Goal: Task Accomplishment & Management: Manage account settings

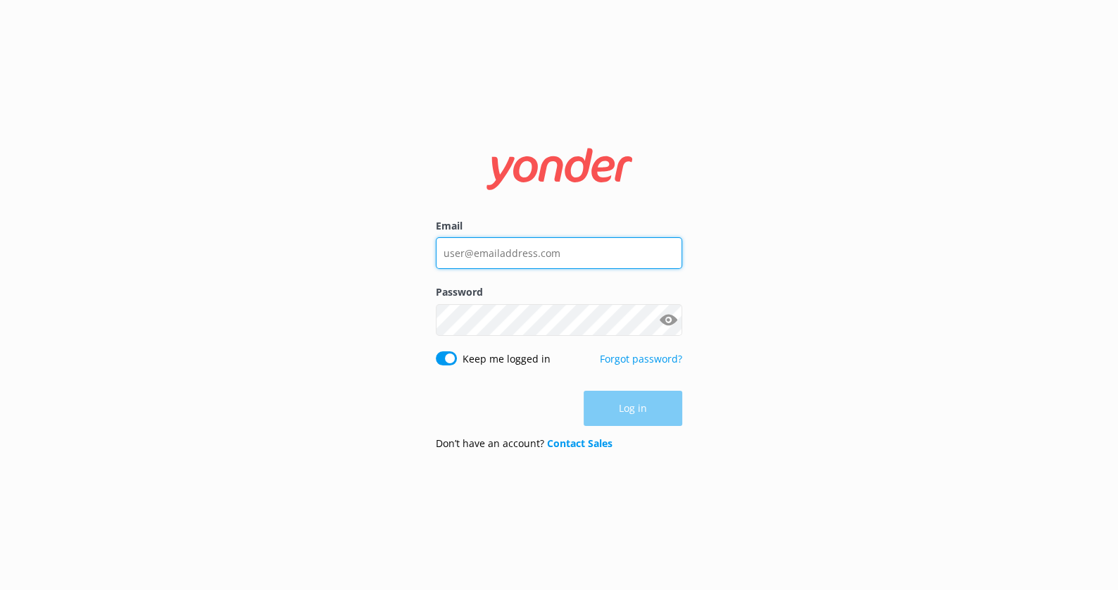
click at [604, 265] on input "Email" at bounding box center [559, 253] width 246 height 32
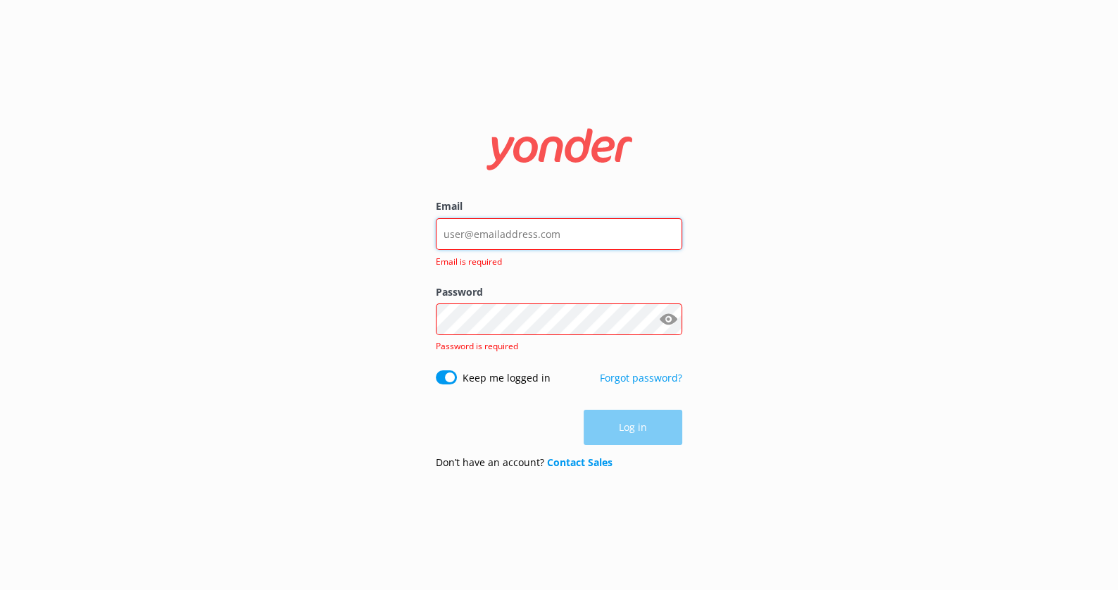
type input "kendall@yonderhq.com"
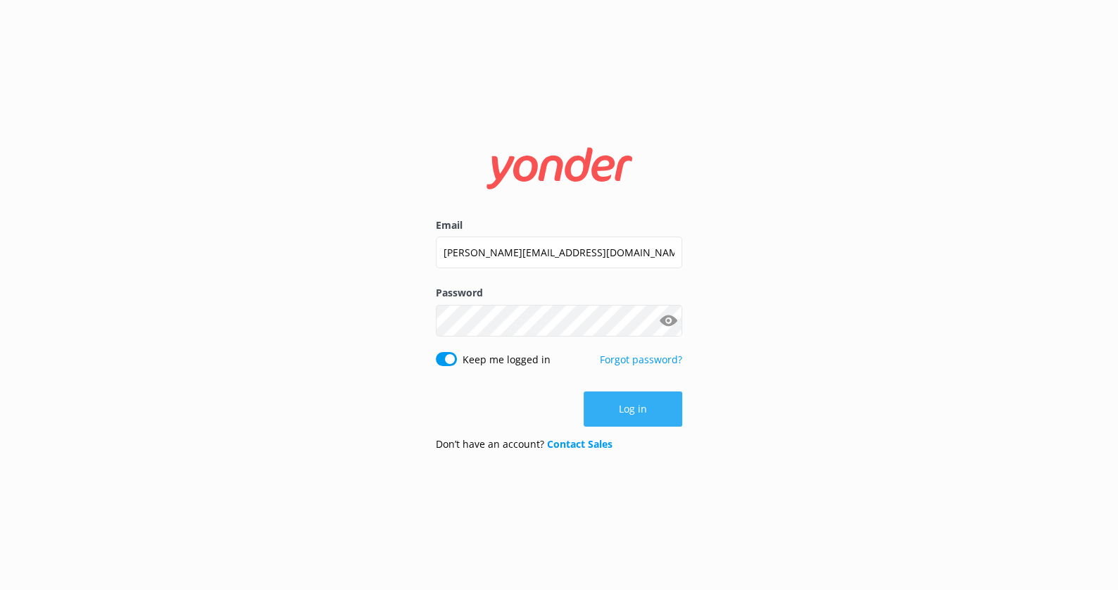
click at [635, 407] on button "Log in" at bounding box center [633, 409] width 99 height 35
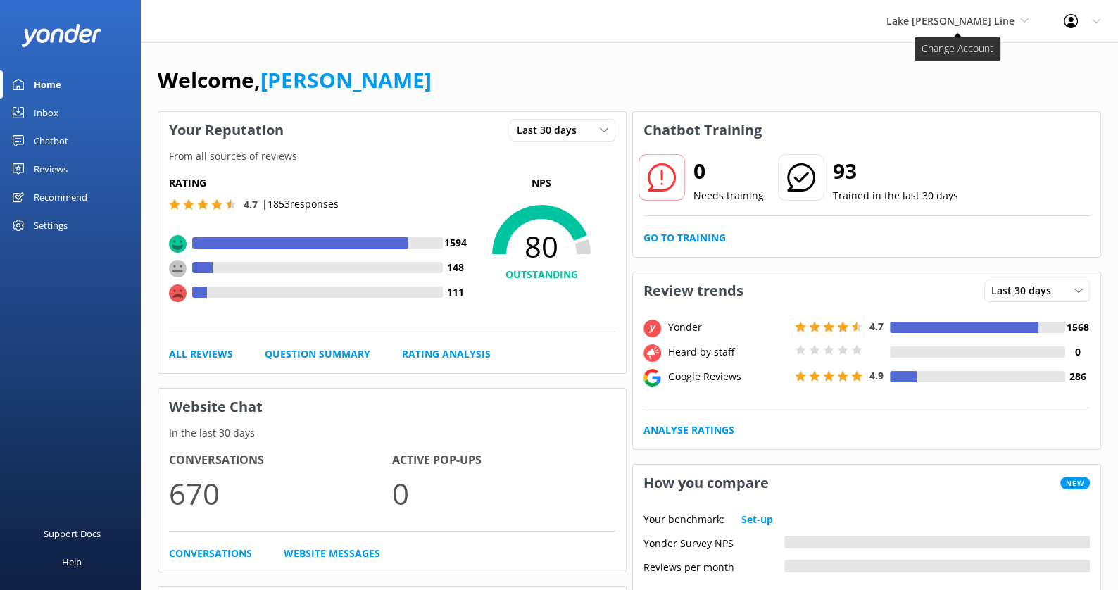
click at [978, 20] on span "Lake [PERSON_NAME] Line" at bounding box center [951, 20] width 128 height 13
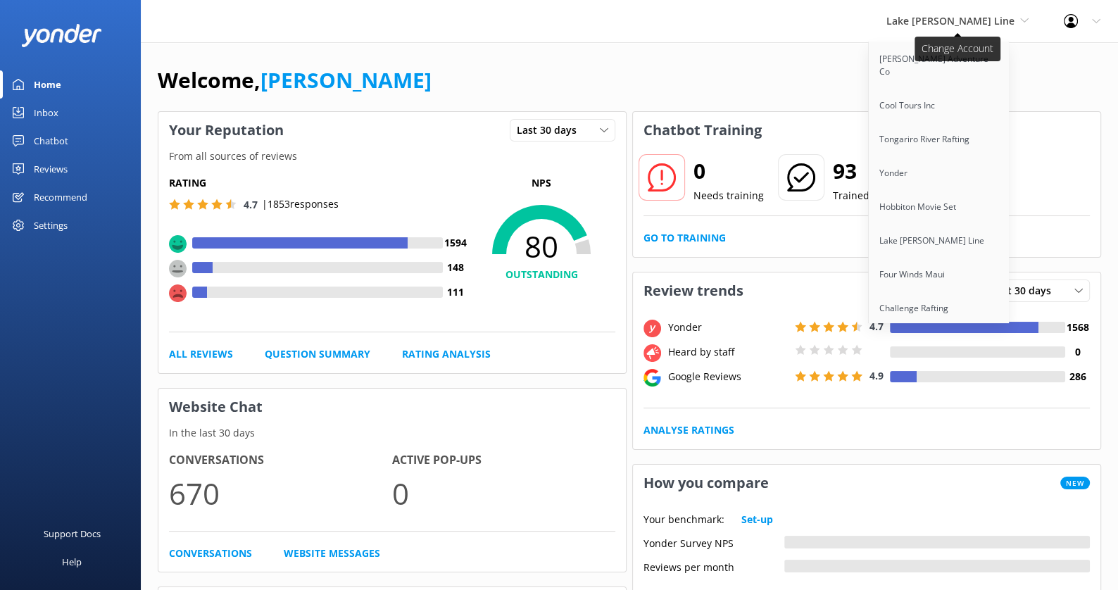
scroll to position [1275, 0]
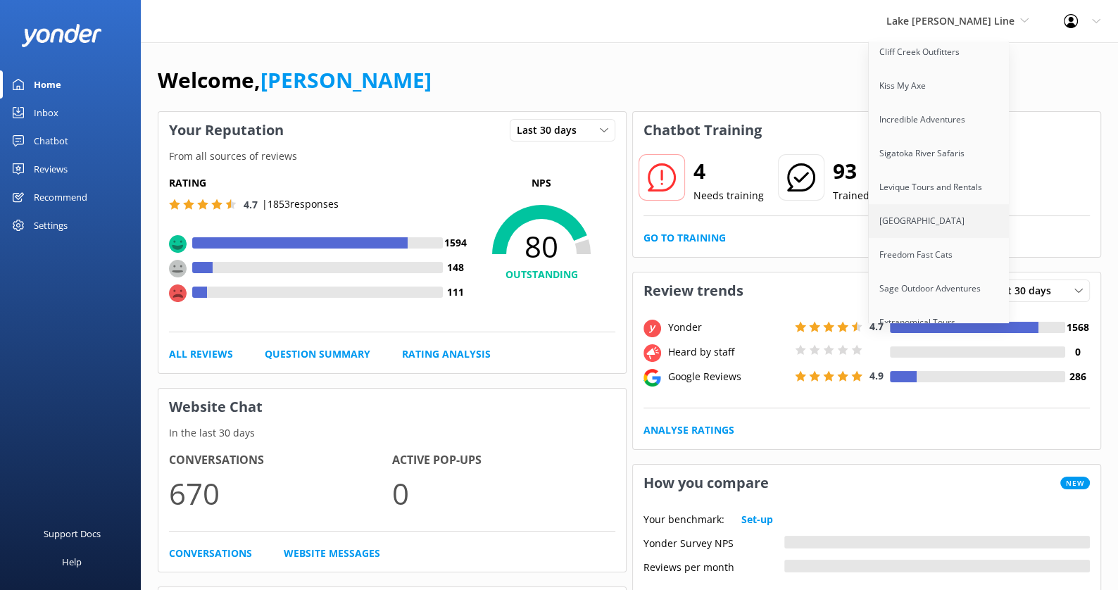
click at [935, 204] on link "[GEOGRAPHIC_DATA]" at bounding box center [939, 221] width 141 height 34
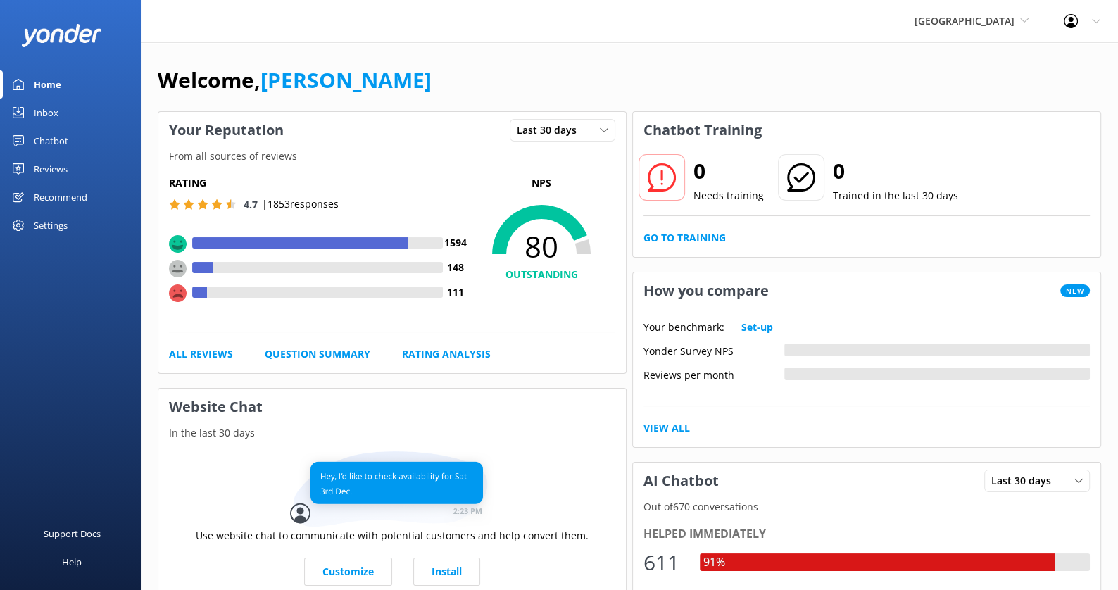
click at [59, 139] on div "Chatbot" at bounding box center [51, 141] width 35 height 28
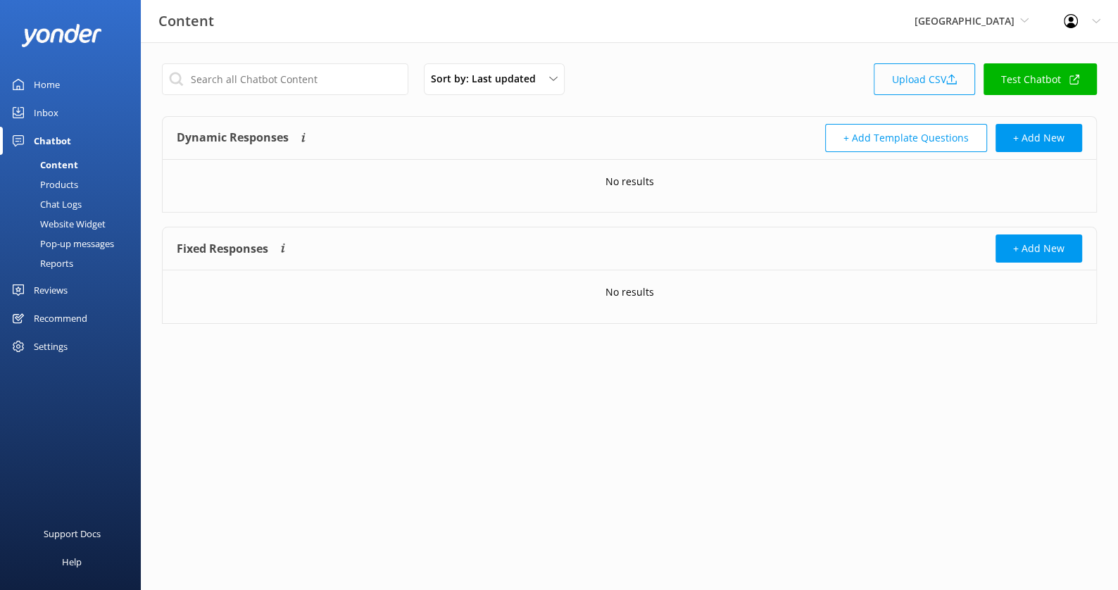
click at [923, 80] on link "Upload CSV" at bounding box center [924, 79] width 101 height 32
click at [937, 75] on link "Upload CSV" at bounding box center [924, 79] width 101 height 32
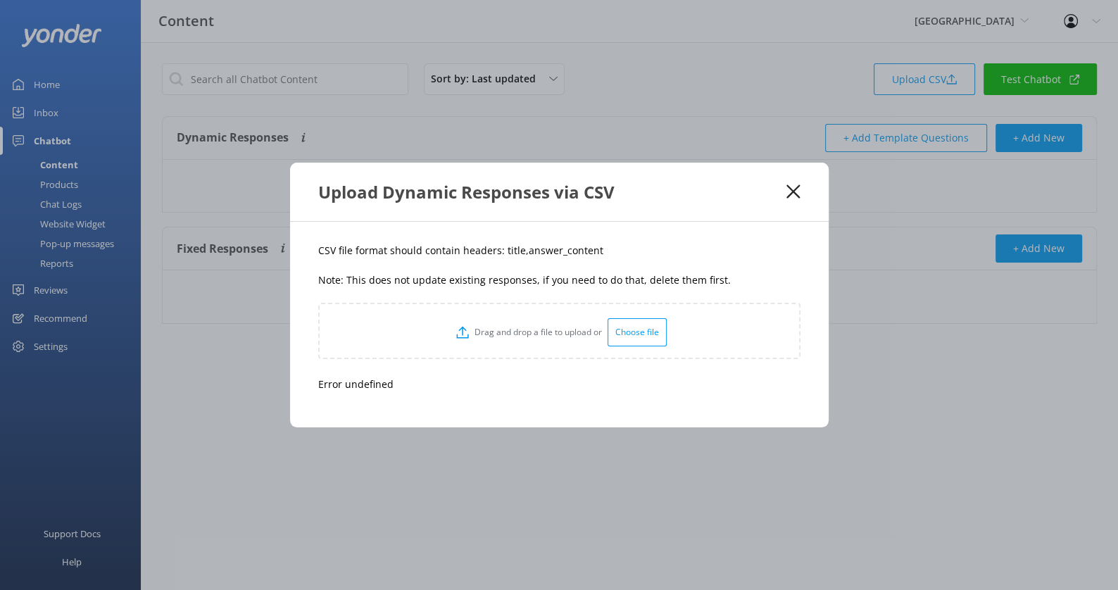
click at [642, 326] on div "Choose file" at bounding box center [637, 332] width 59 height 28
click at [787, 199] on icon at bounding box center [793, 192] width 13 height 14
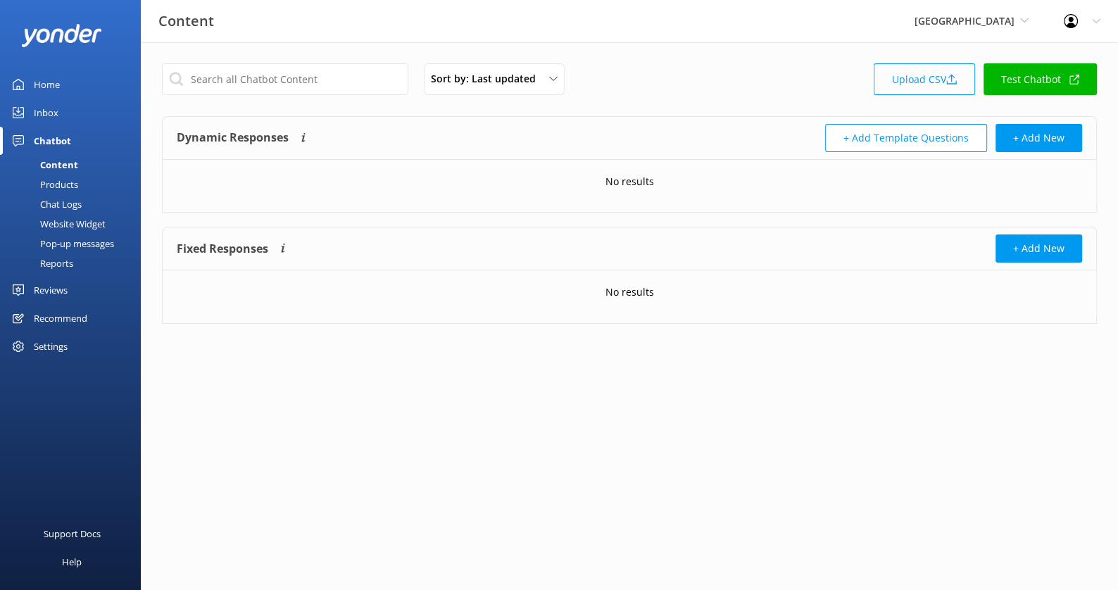
click at [915, 75] on link "Upload CSV" at bounding box center [924, 79] width 101 height 32
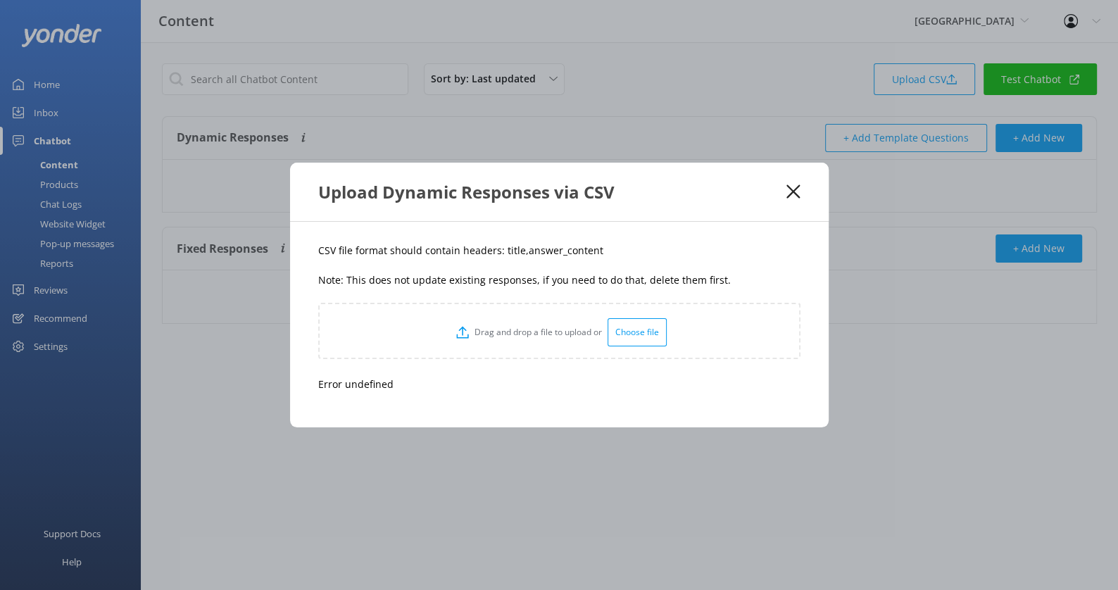
click at [646, 325] on div "Choose file" at bounding box center [637, 332] width 59 height 28
click at [644, 326] on div "Choose file" at bounding box center [637, 332] width 59 height 28
click at [797, 194] on use at bounding box center [793, 191] width 13 height 13
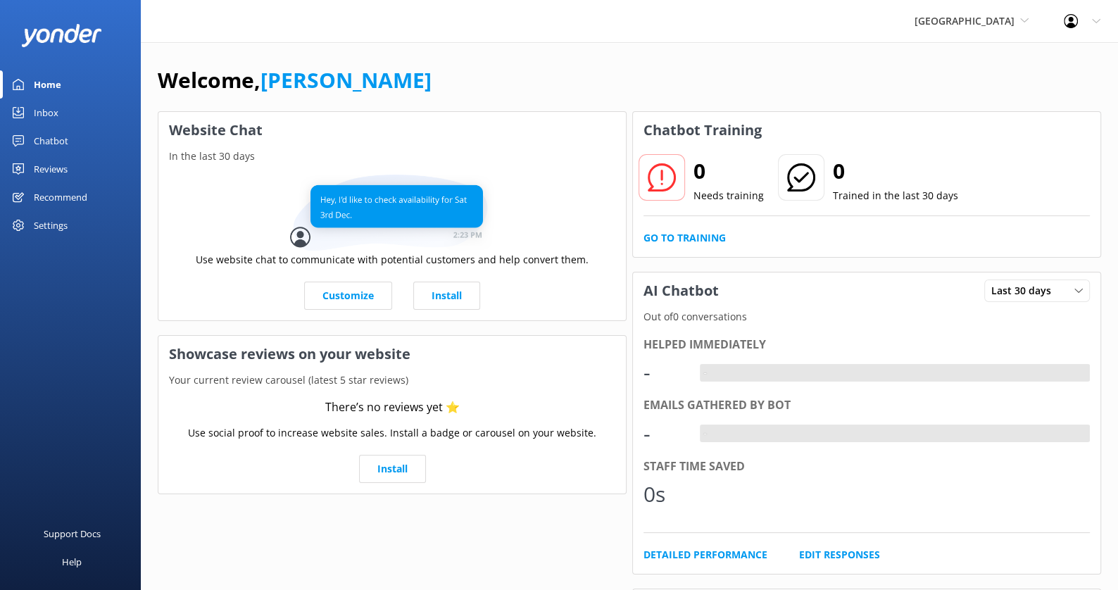
click at [58, 144] on div "Chatbot" at bounding box center [51, 141] width 35 height 28
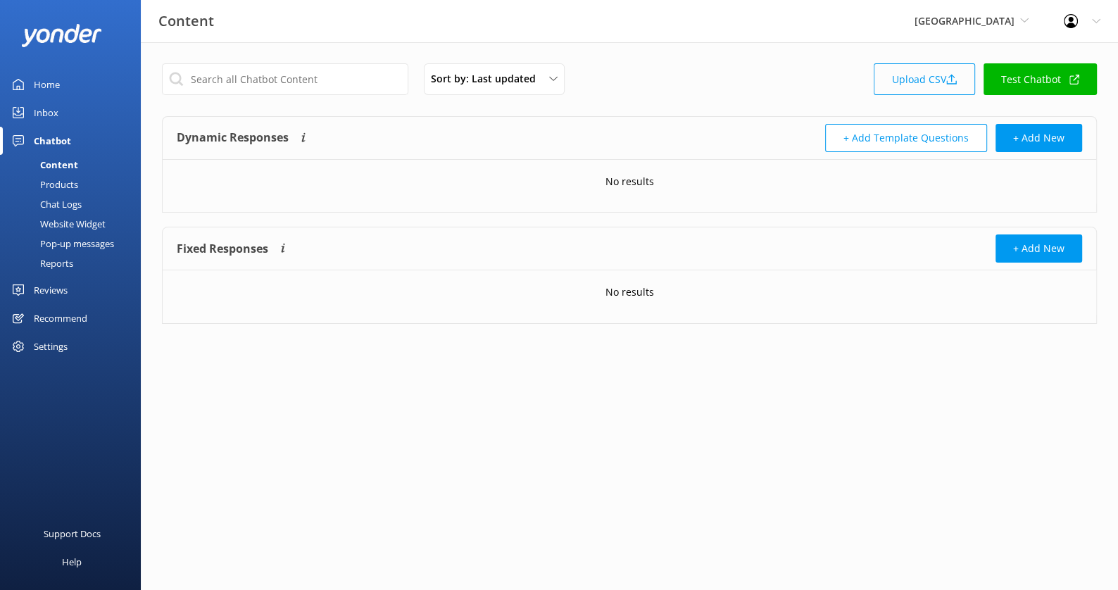
click at [920, 82] on link "Upload CSV" at bounding box center [924, 79] width 101 height 32
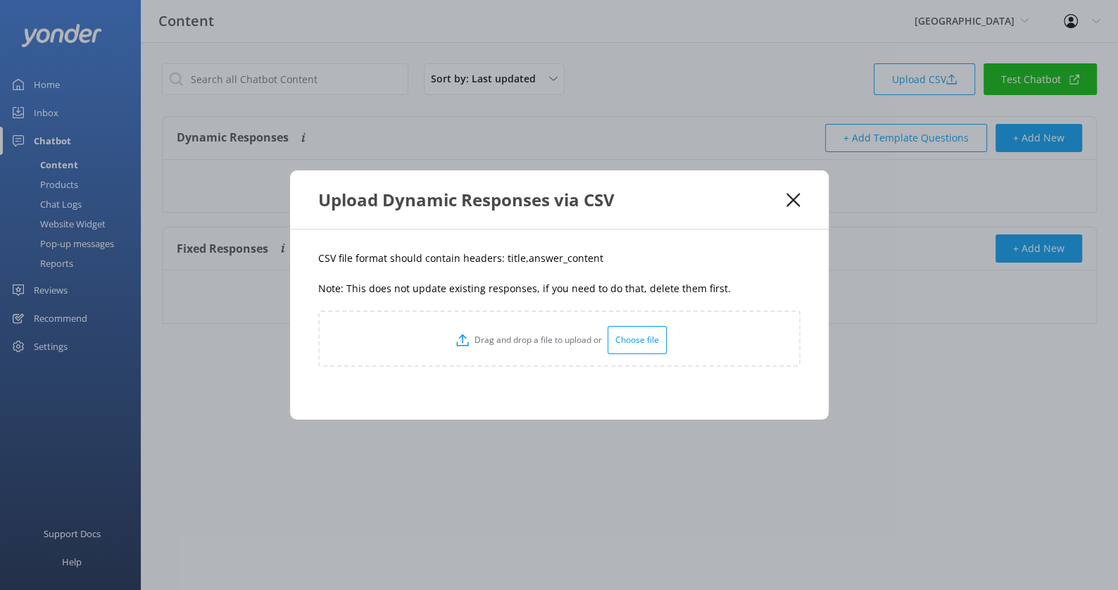
click at [641, 337] on div "Choose file" at bounding box center [637, 340] width 59 height 28
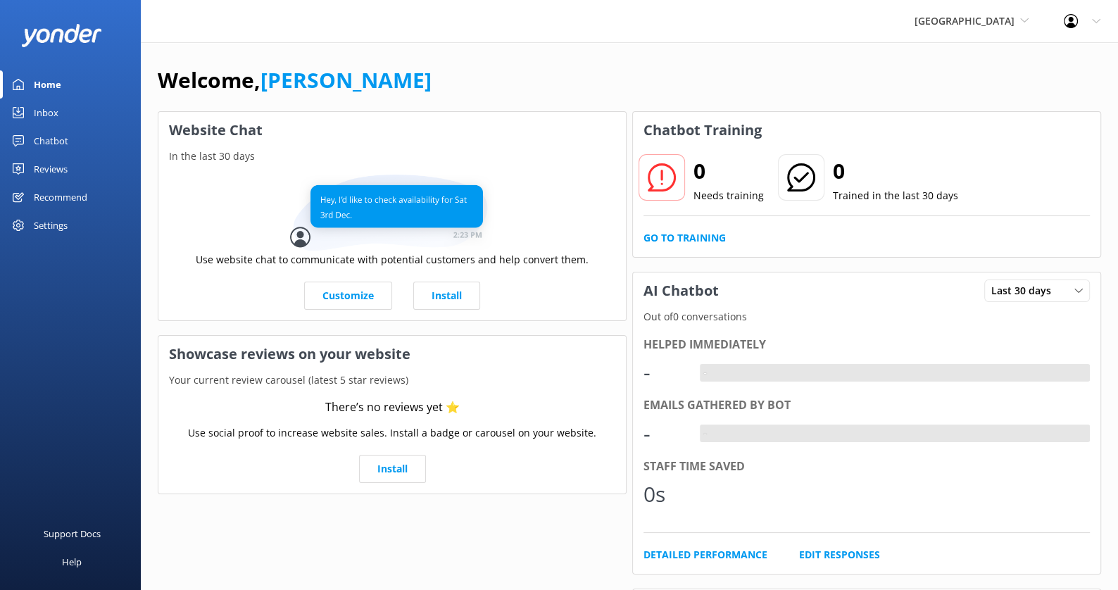
click at [47, 142] on div "Chatbot" at bounding box center [51, 141] width 35 height 28
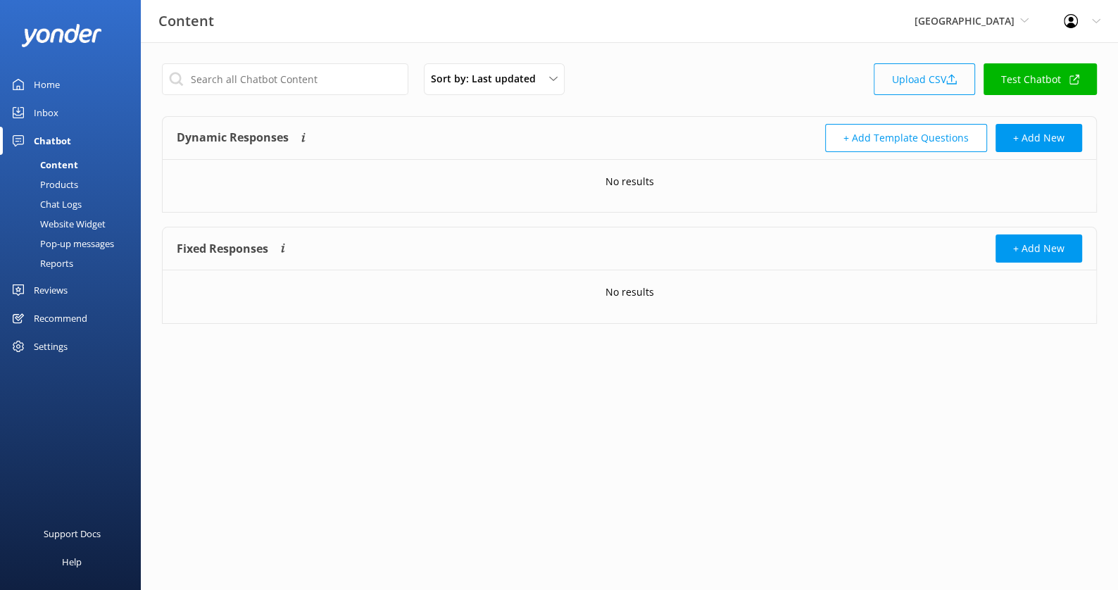
click at [928, 75] on link "Upload CSV" at bounding box center [924, 79] width 101 height 32
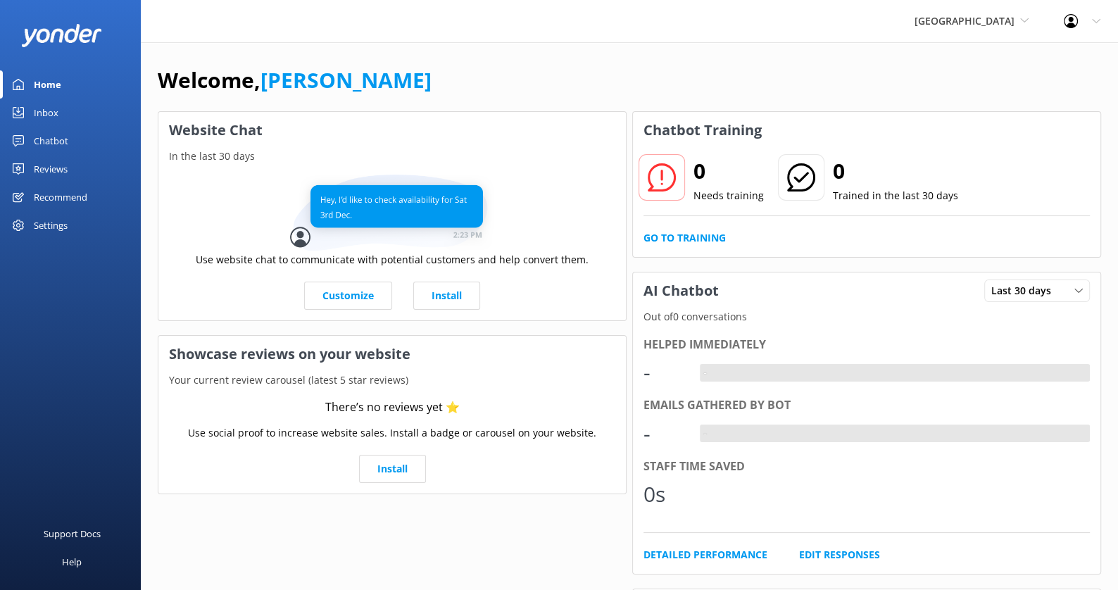
click at [55, 139] on div "Chatbot" at bounding box center [51, 141] width 35 height 28
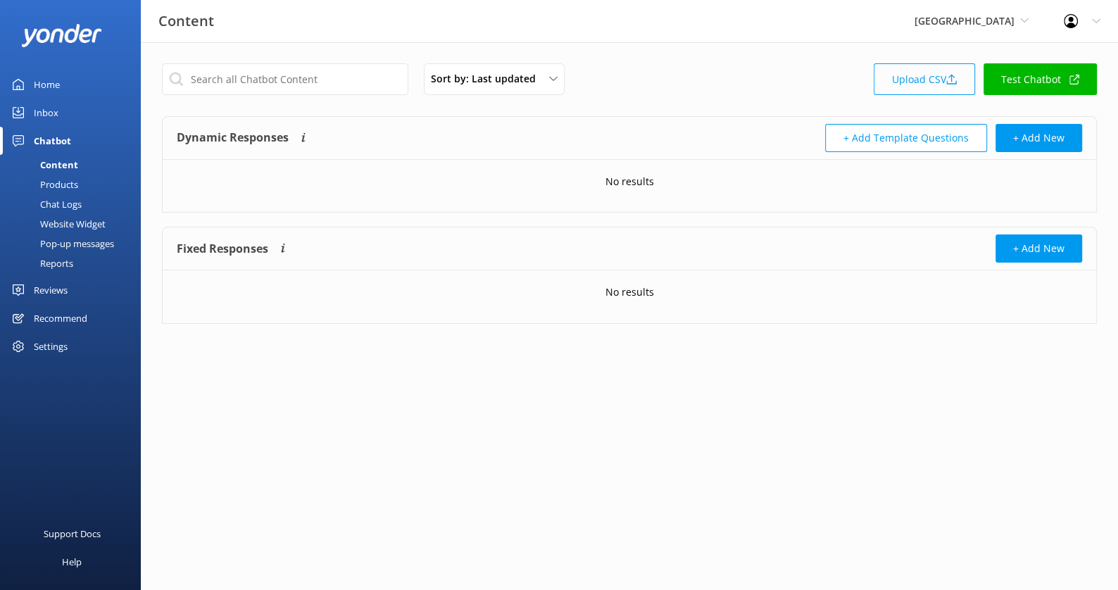
click at [936, 84] on link "Upload CSV" at bounding box center [924, 79] width 101 height 32
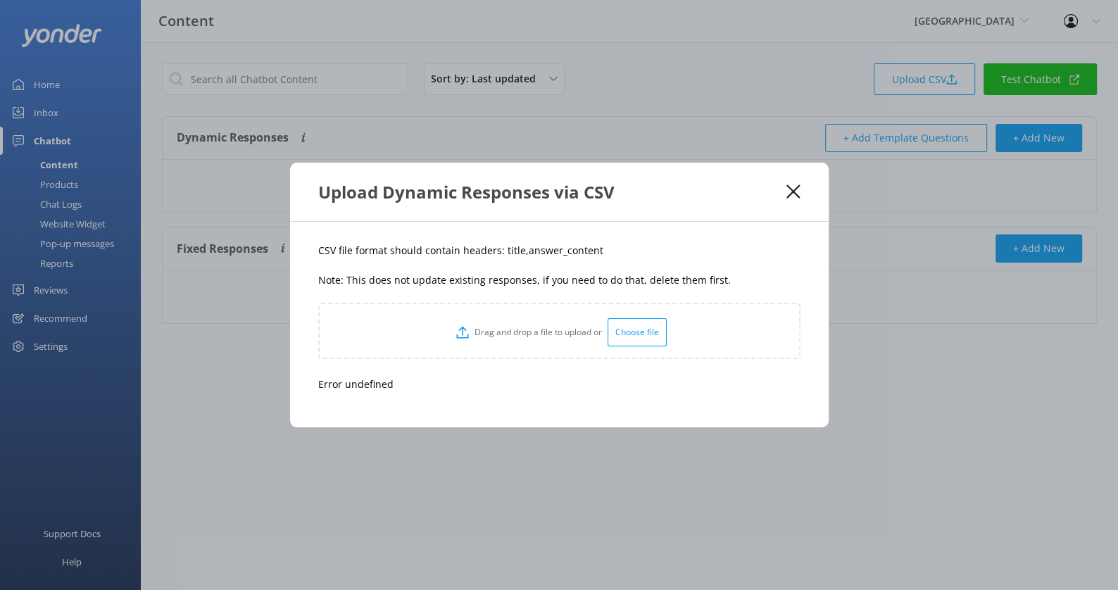
click at [792, 197] on icon at bounding box center [793, 192] width 13 height 14
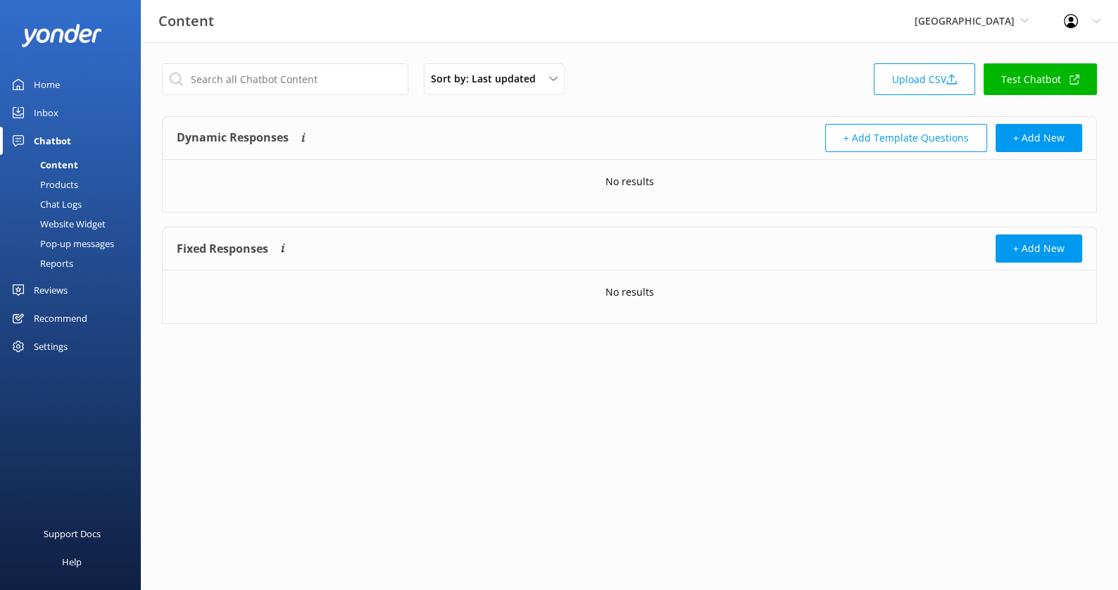
click at [723, 338] on div "Sort by: Last updated Title (A-Z) Last updated Upload CSV Test Chatbot Dynamic …" at bounding box center [630, 204] width 978 height 324
click at [773, 57] on div "Sort by: Last updated Title (A-Z) Last updated Upload CSV Test Chatbot Dynamic …" at bounding box center [630, 204] width 978 height 324
click at [901, 78] on link "Upload CSV" at bounding box center [924, 79] width 101 height 32
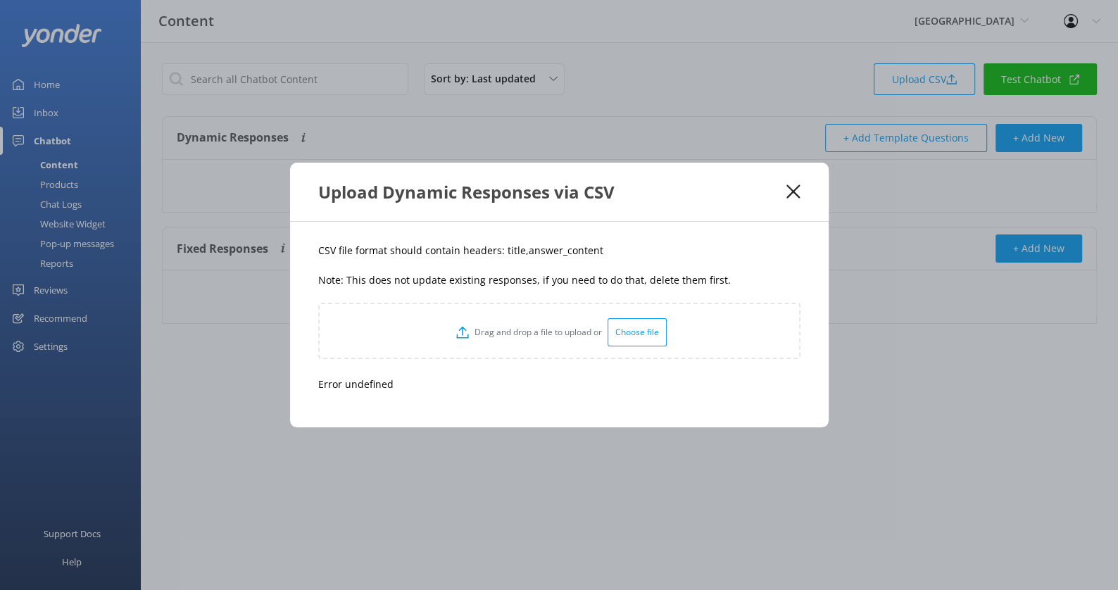
click at [637, 327] on div "Choose file" at bounding box center [637, 332] width 59 height 28
click at [799, 189] on icon at bounding box center [793, 192] width 13 height 14
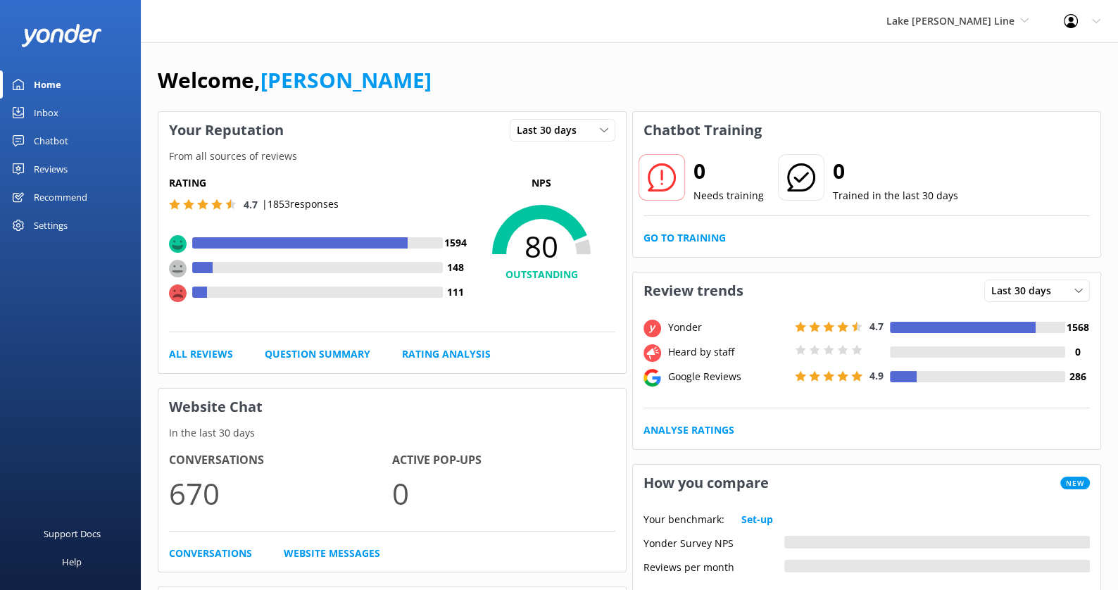
click at [59, 139] on div "Chatbot" at bounding box center [51, 141] width 35 height 28
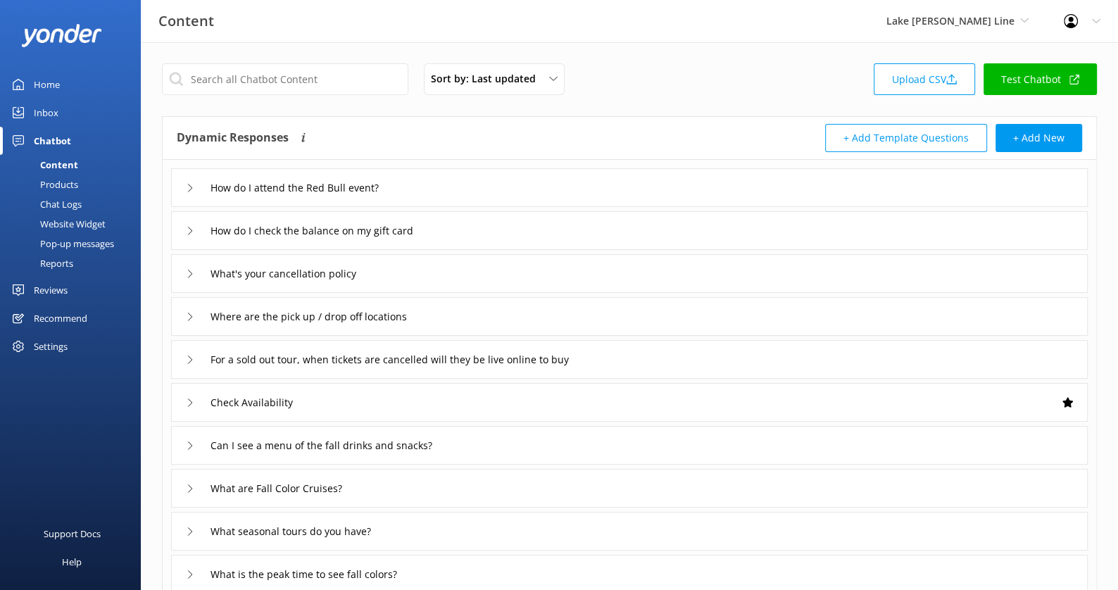
click at [1039, 82] on link "Test Chatbot" at bounding box center [1040, 79] width 113 height 32
click at [61, 165] on div "Content" at bounding box center [43, 165] width 70 height 20
click at [63, 137] on div "Chatbot" at bounding box center [52, 141] width 37 height 28
click at [63, 201] on div "Chat Logs" at bounding box center [44, 204] width 73 height 20
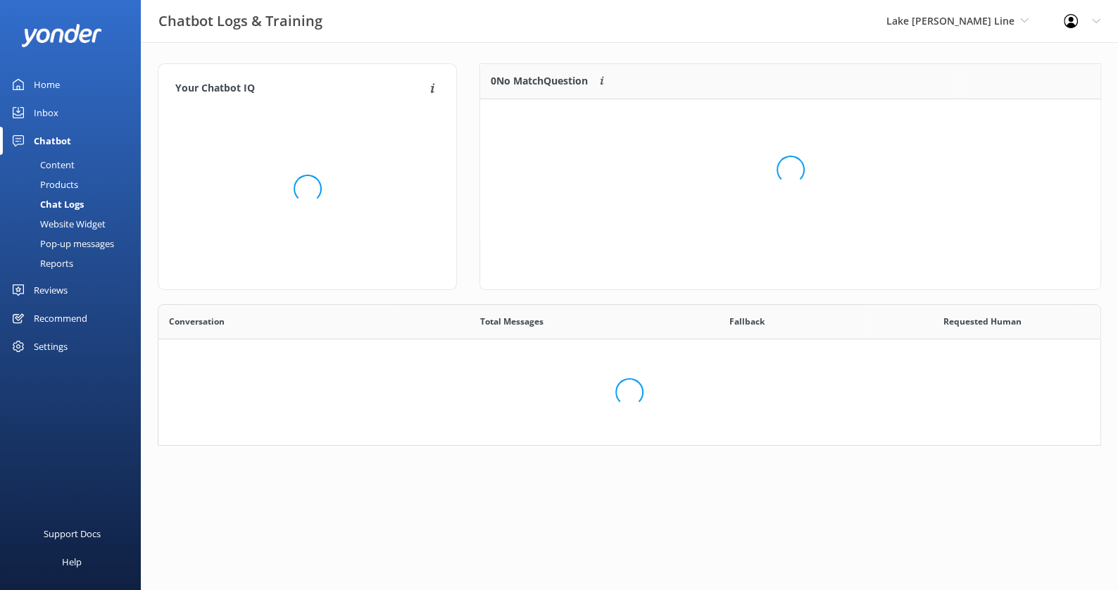
scroll to position [176, 620]
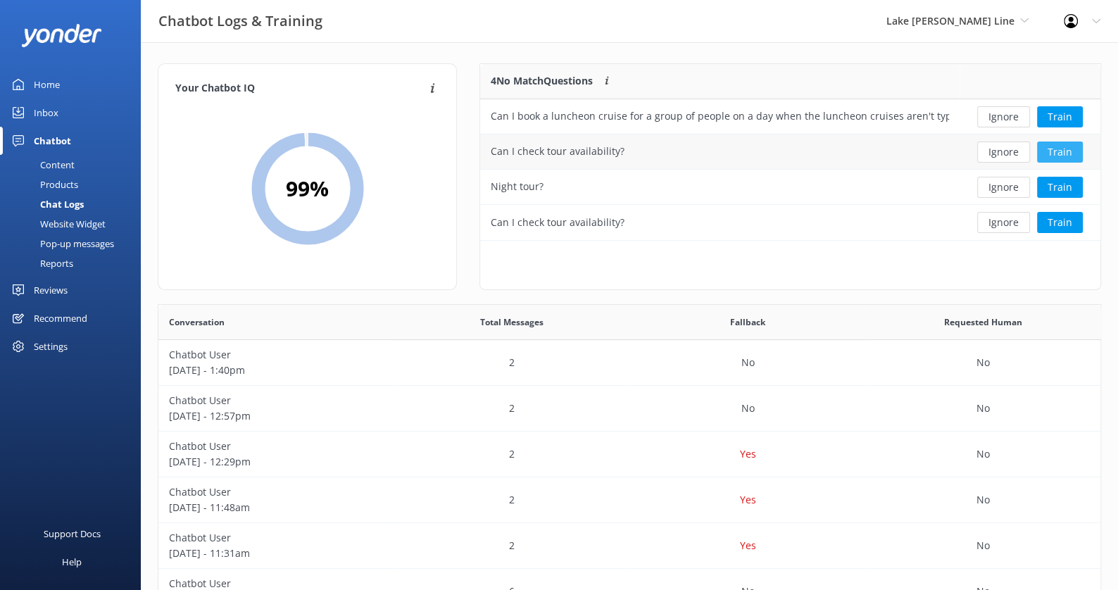
click at [1070, 153] on button "Train" at bounding box center [1060, 152] width 46 height 21
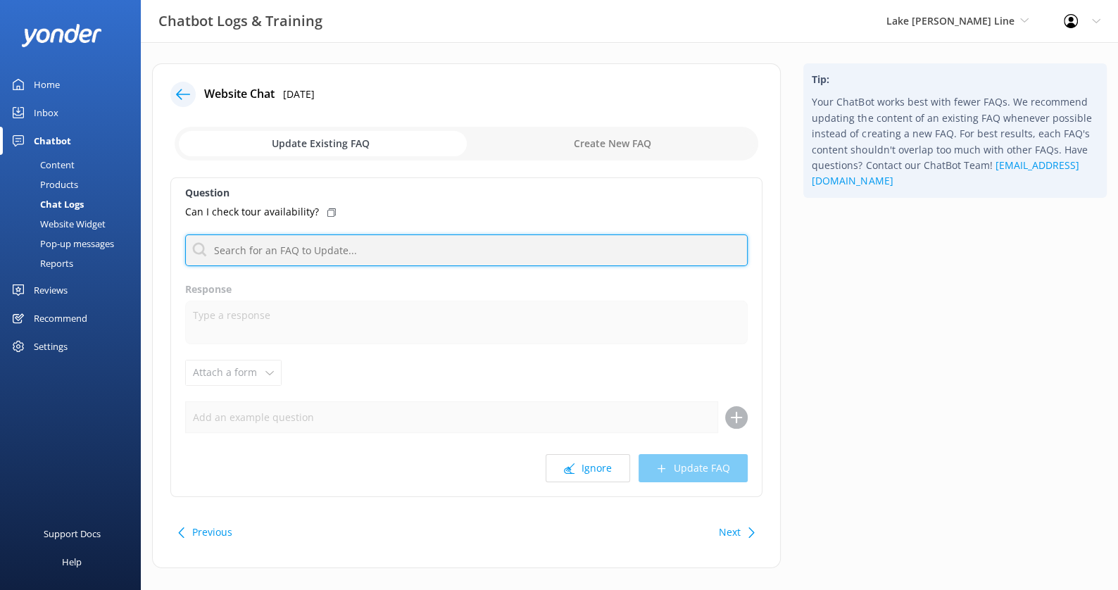
click at [382, 235] on input "text" at bounding box center [466, 251] width 563 height 32
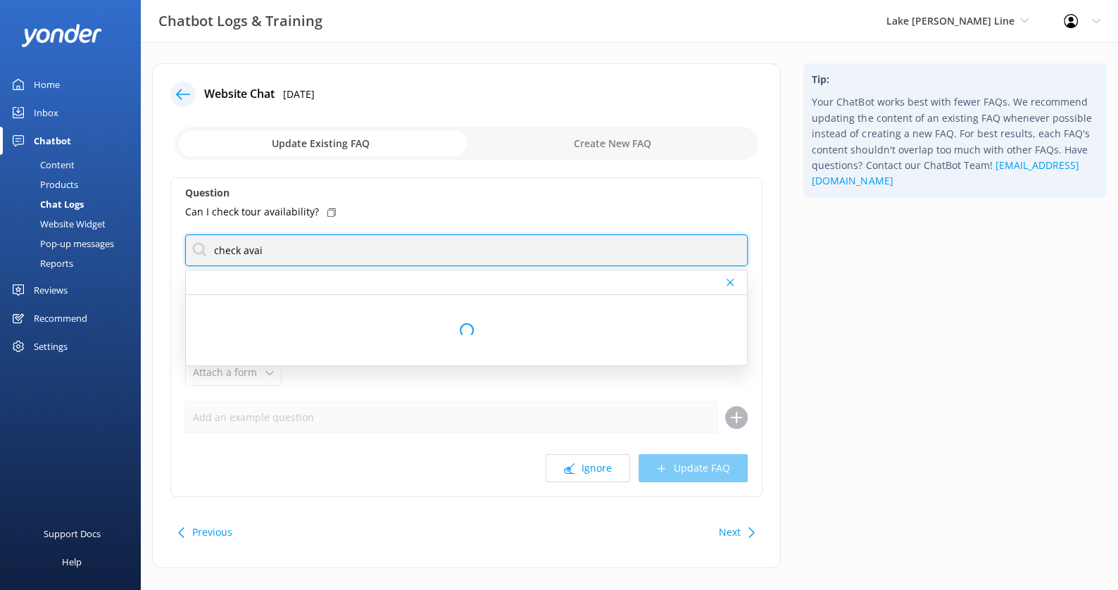
type input "check availability"
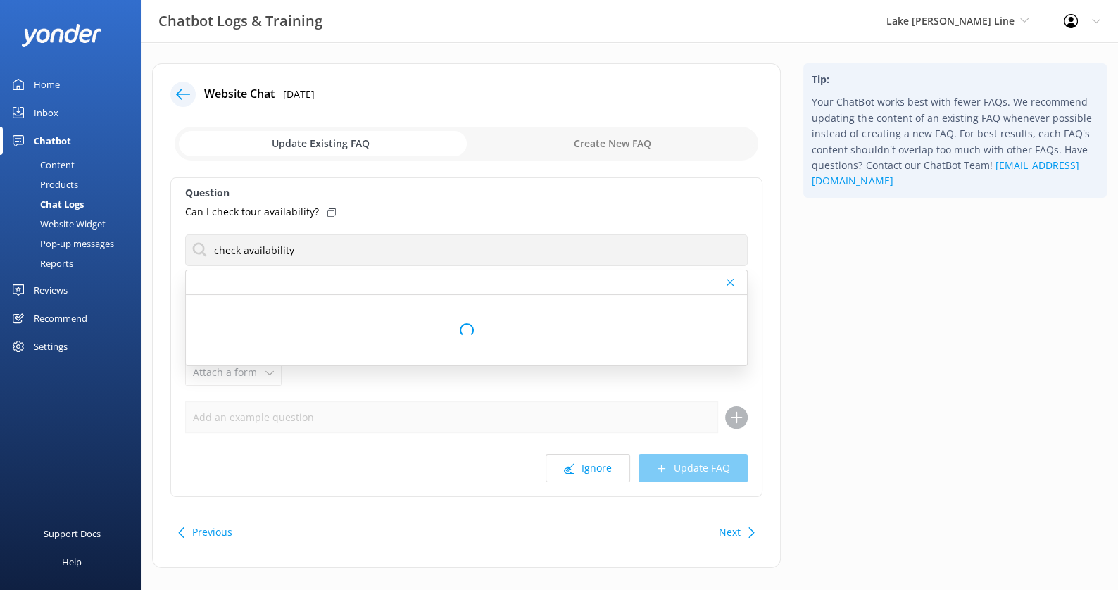
click at [439, 187] on label "Question" at bounding box center [466, 192] width 563 height 15
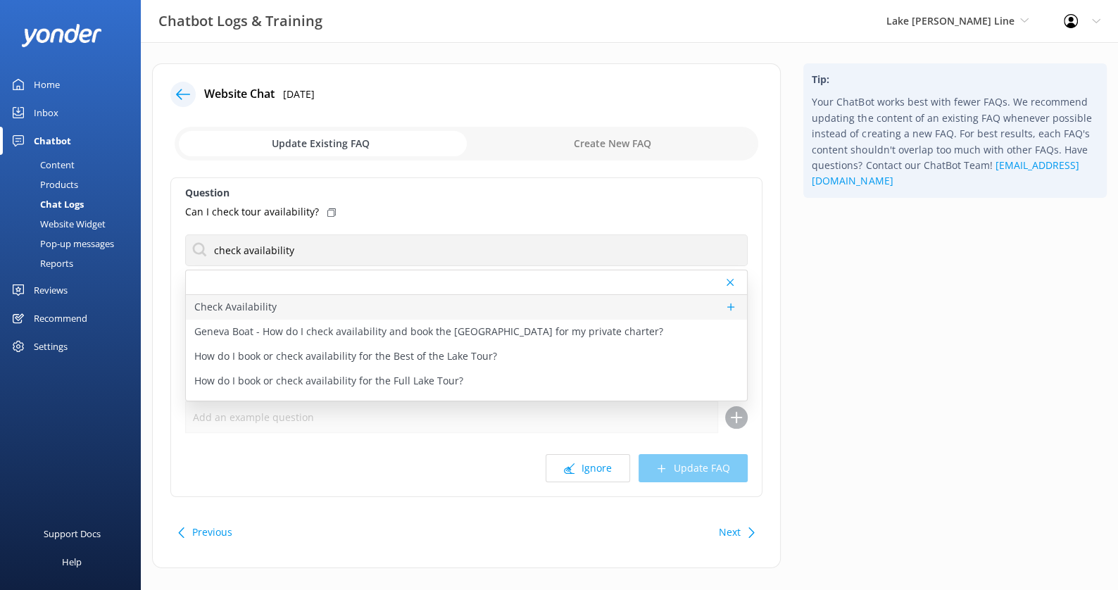
click at [352, 305] on div "Check Availability" at bounding box center [466, 307] width 561 height 25
type textarea "You can check the availability of a tour using the tool below."
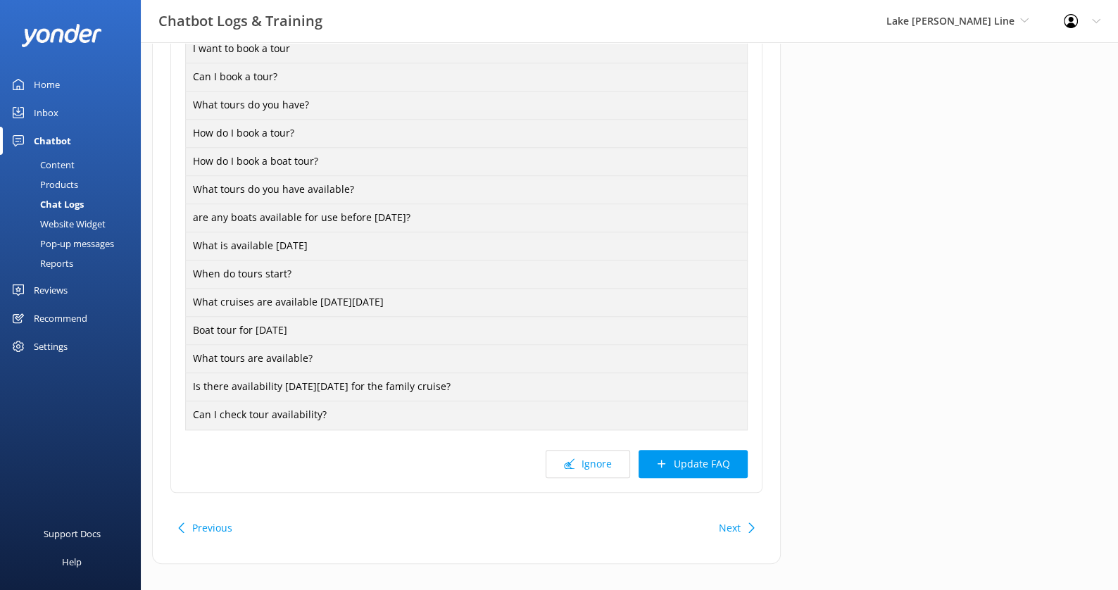
scroll to position [1117, 0]
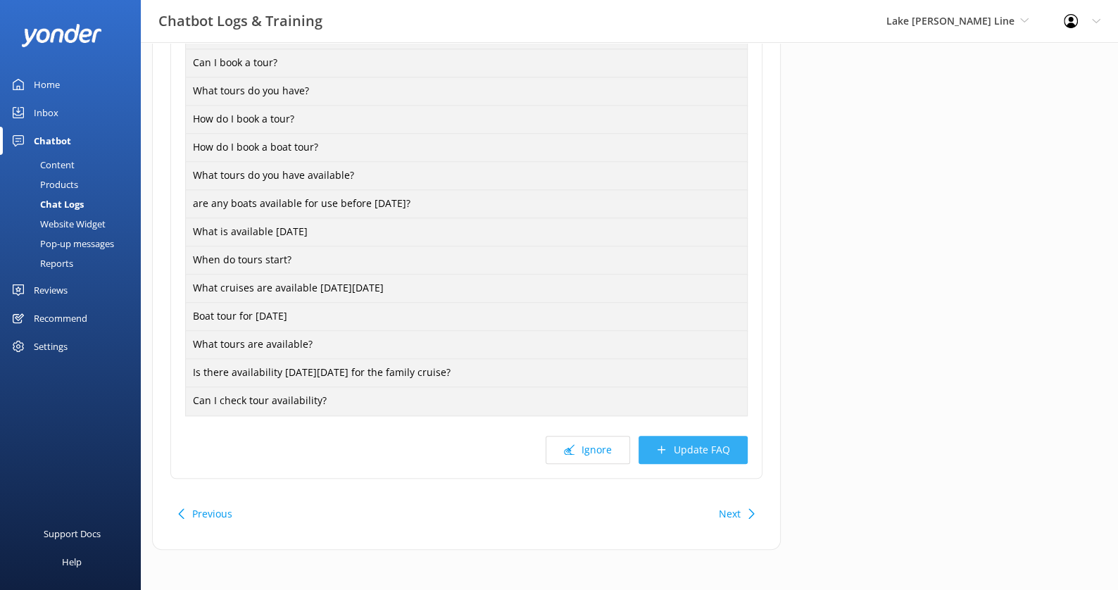
click at [692, 450] on button "Update FAQ" at bounding box center [693, 450] width 109 height 28
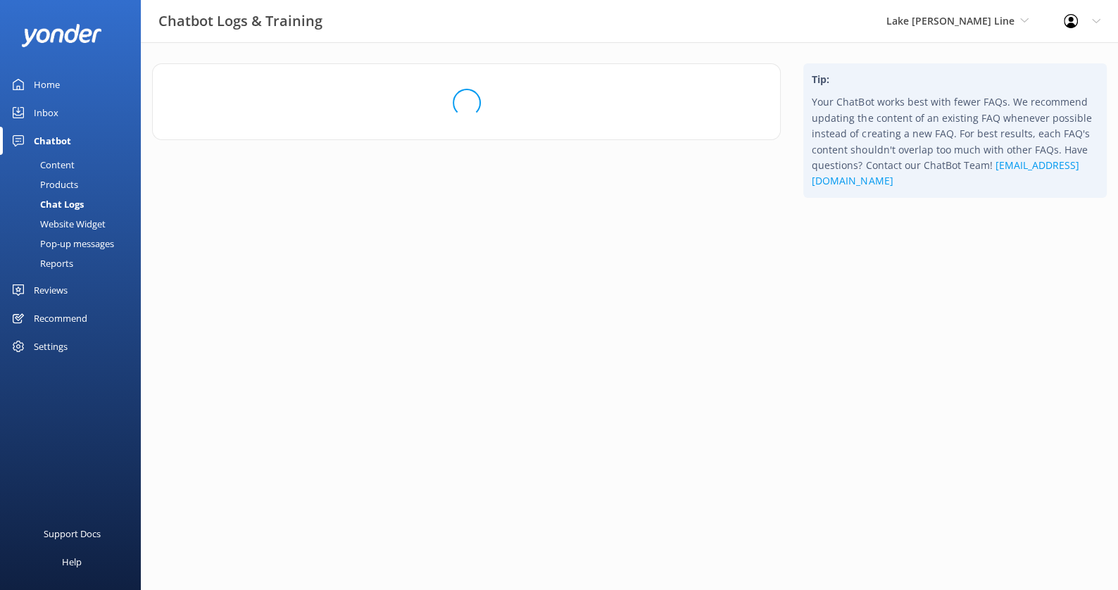
scroll to position [0, 0]
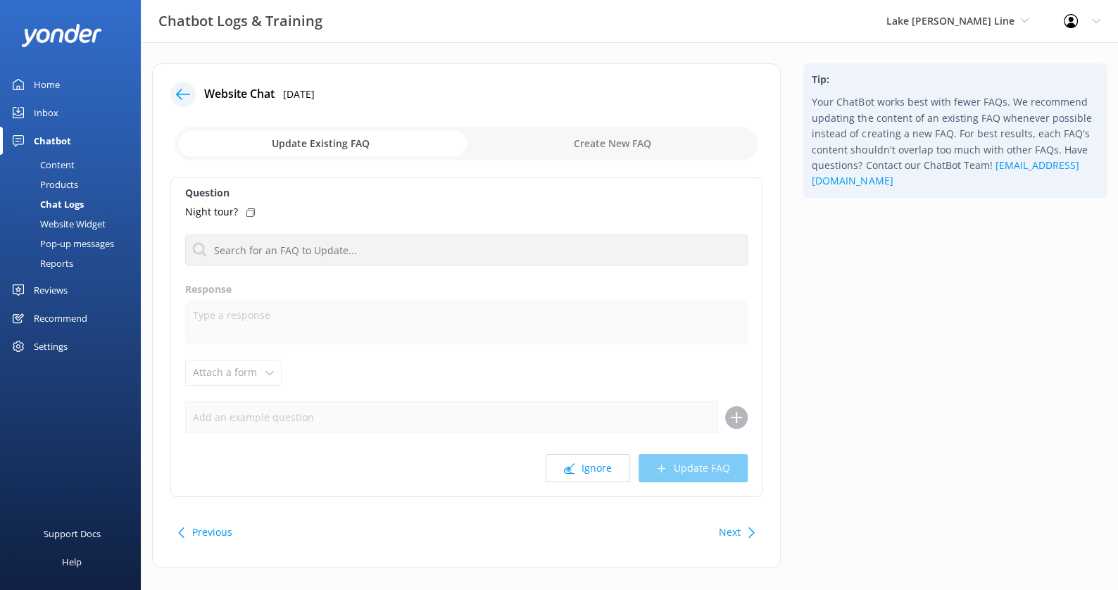
click at [730, 525] on button "Next" at bounding box center [730, 532] width 22 height 28
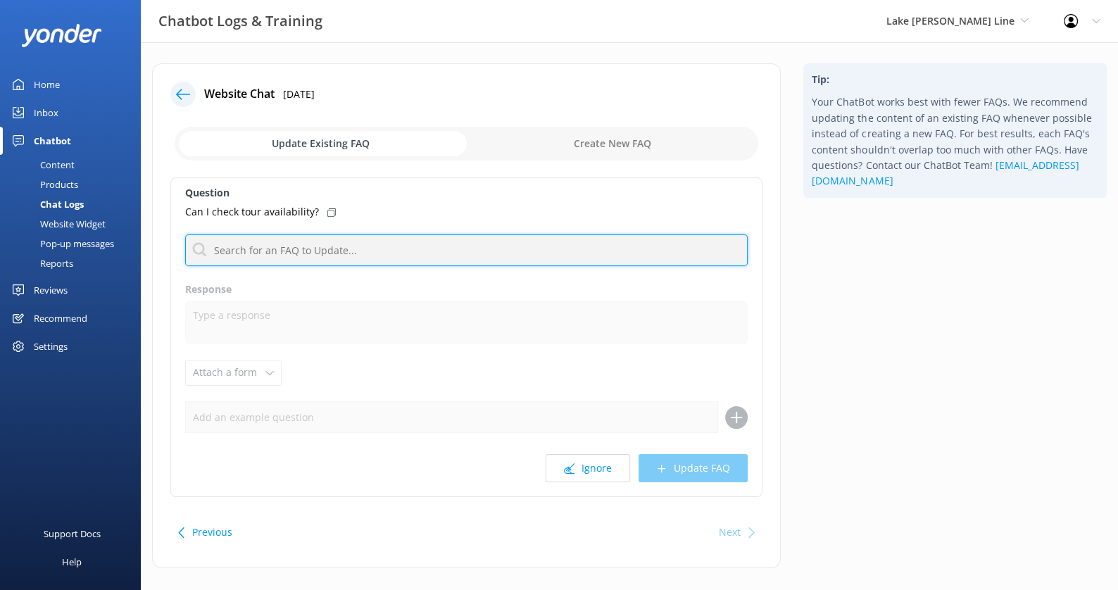
click at [473, 258] on input "text" at bounding box center [466, 251] width 563 height 32
type input "h"
type input "v"
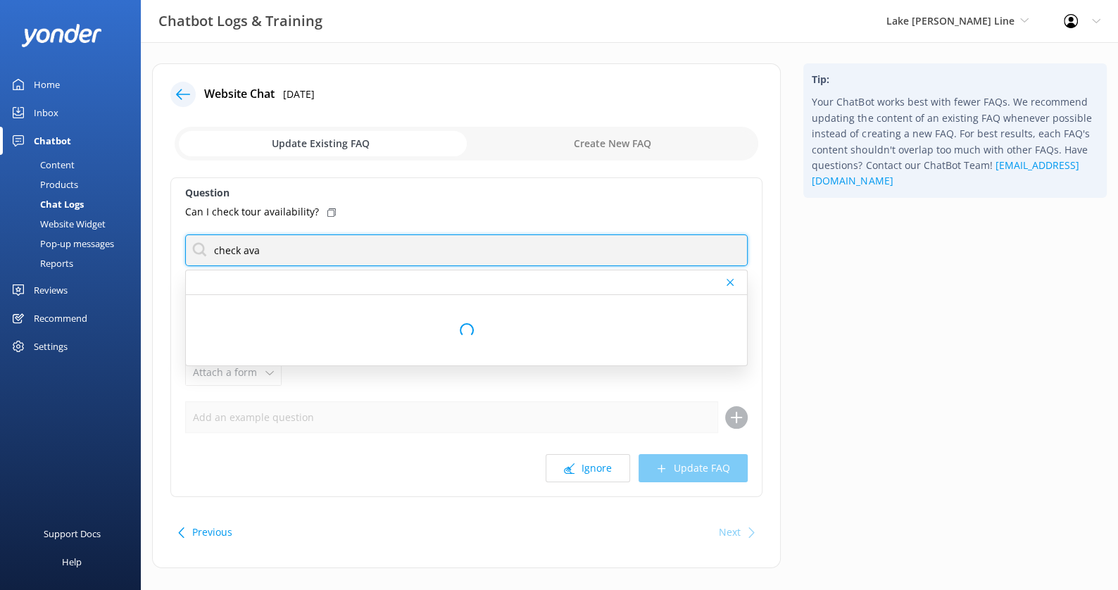
type input "check availability"
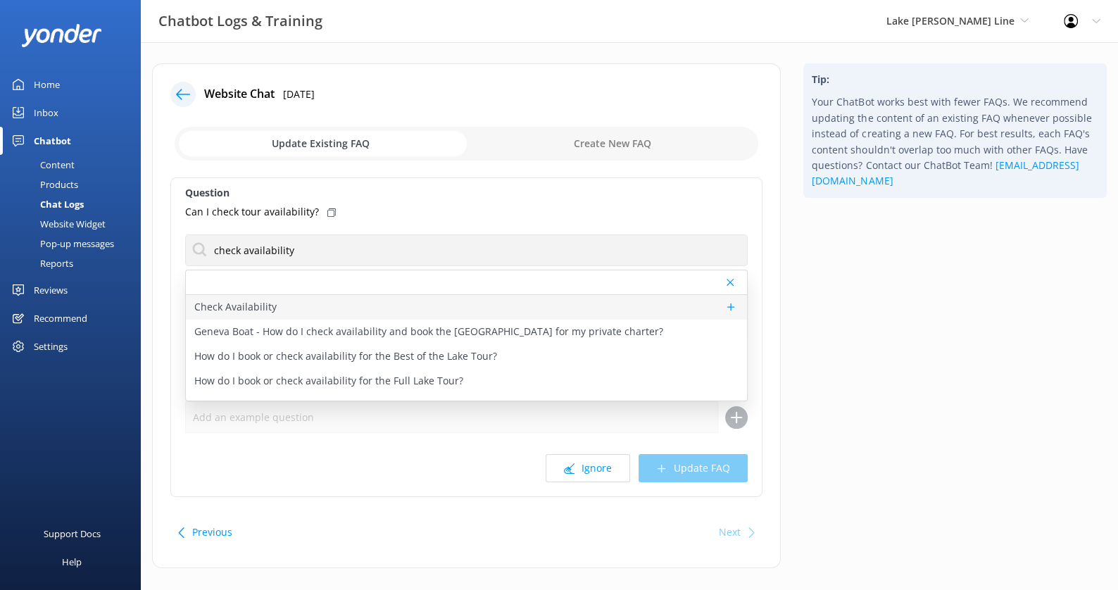
click at [399, 299] on div "Check Availability" at bounding box center [466, 307] width 561 height 25
type textarea "You can check the availability of a tour using the tool below."
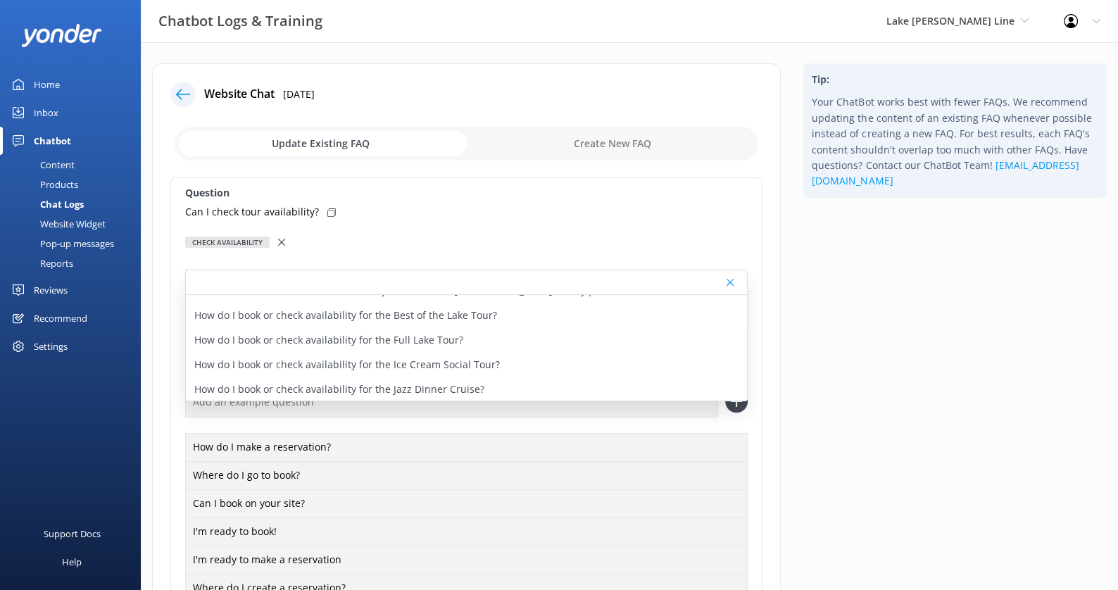
scroll to position [52, 0]
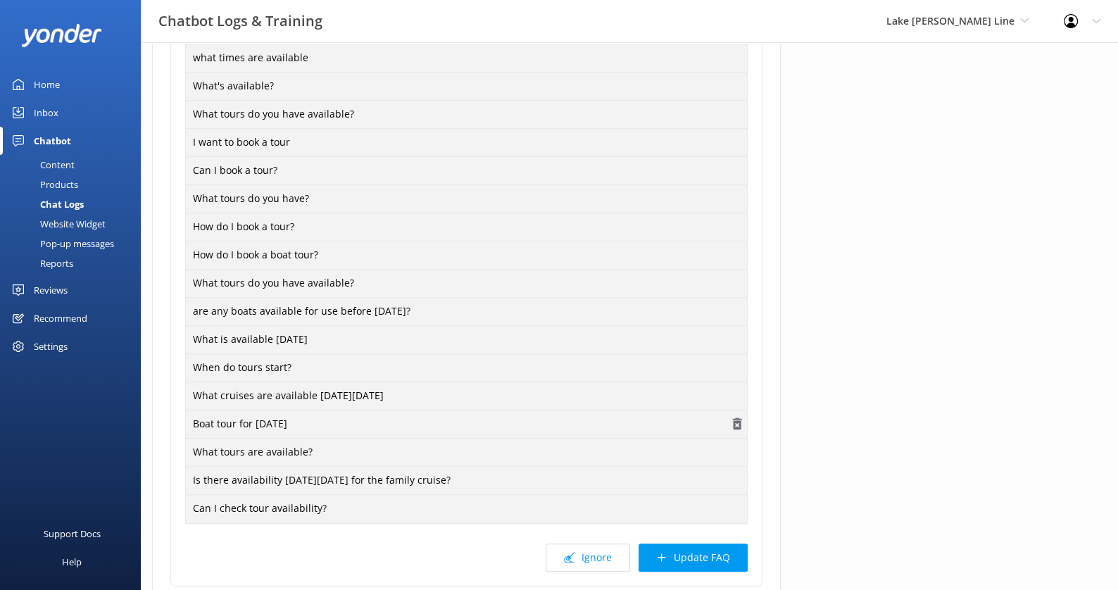
scroll to position [1117, 0]
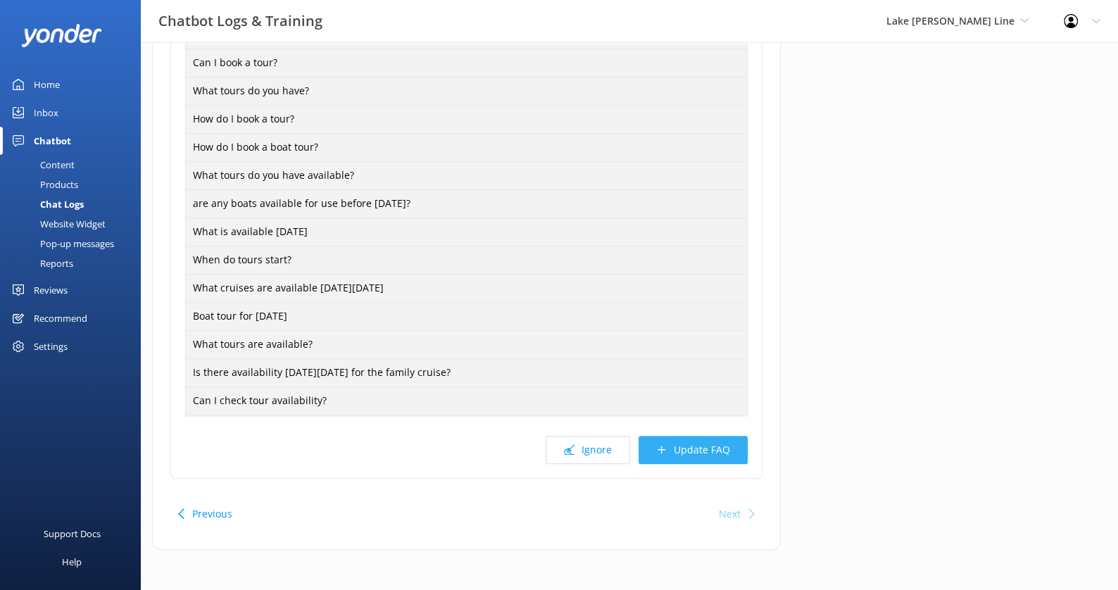
click at [712, 448] on button "Update FAQ" at bounding box center [693, 450] width 109 height 28
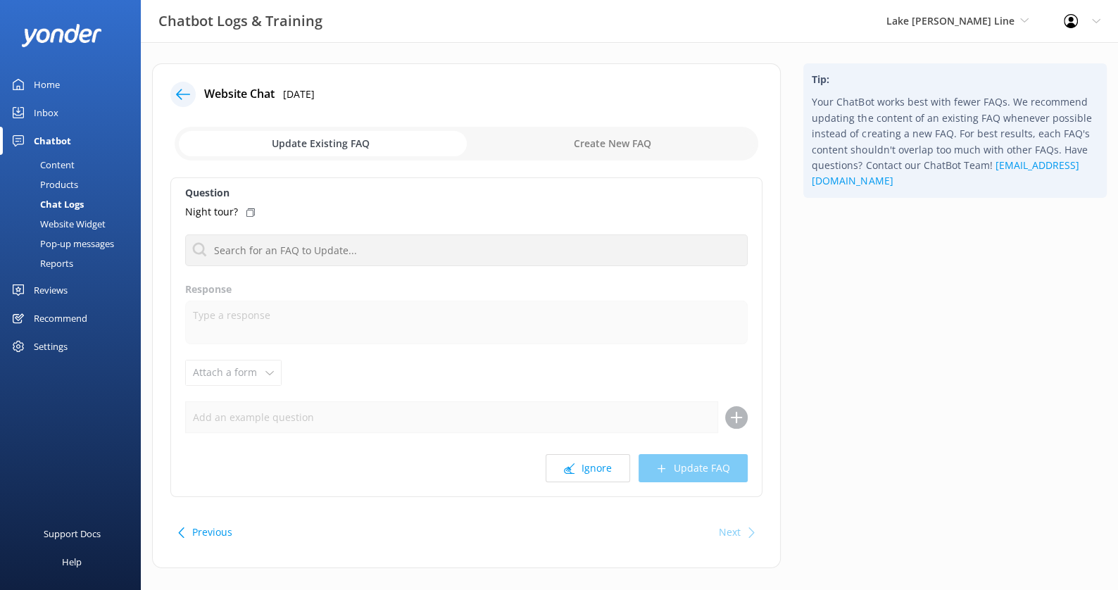
click at [193, 530] on button "Previous" at bounding box center [212, 532] width 40 height 28
click at [183, 92] on icon at bounding box center [183, 94] width 14 height 14
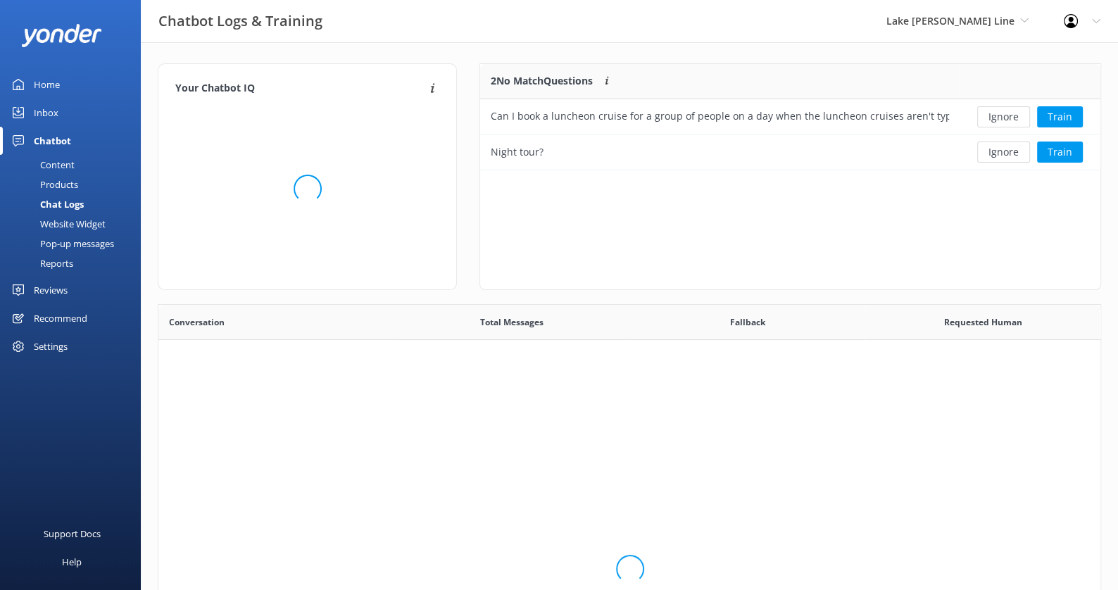
scroll to position [106, 620]
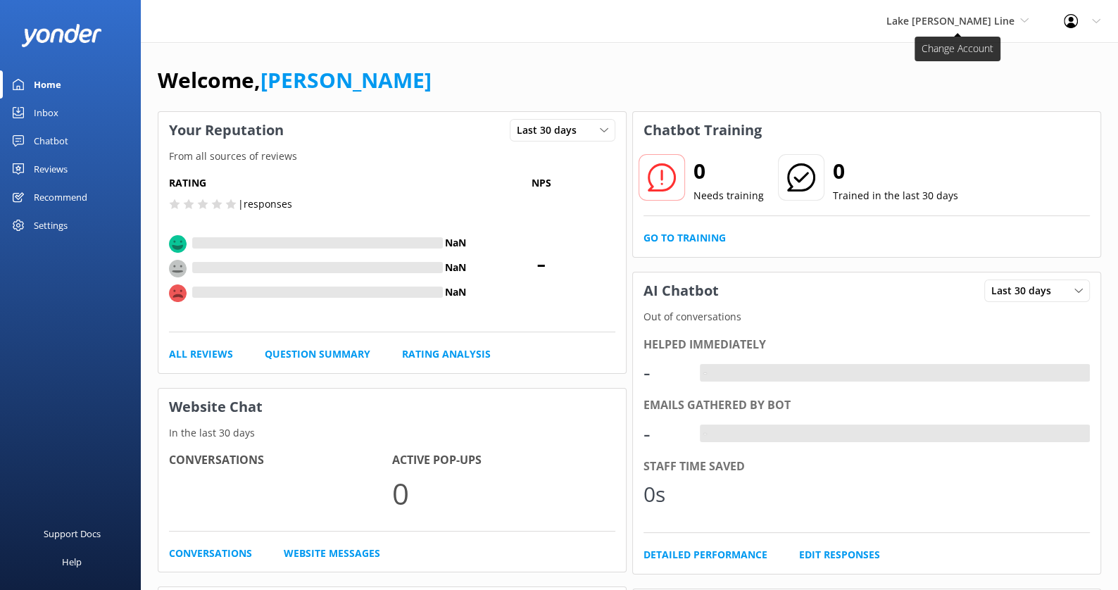
click at [980, 25] on span "Lake [PERSON_NAME] Line" at bounding box center [951, 20] width 128 height 13
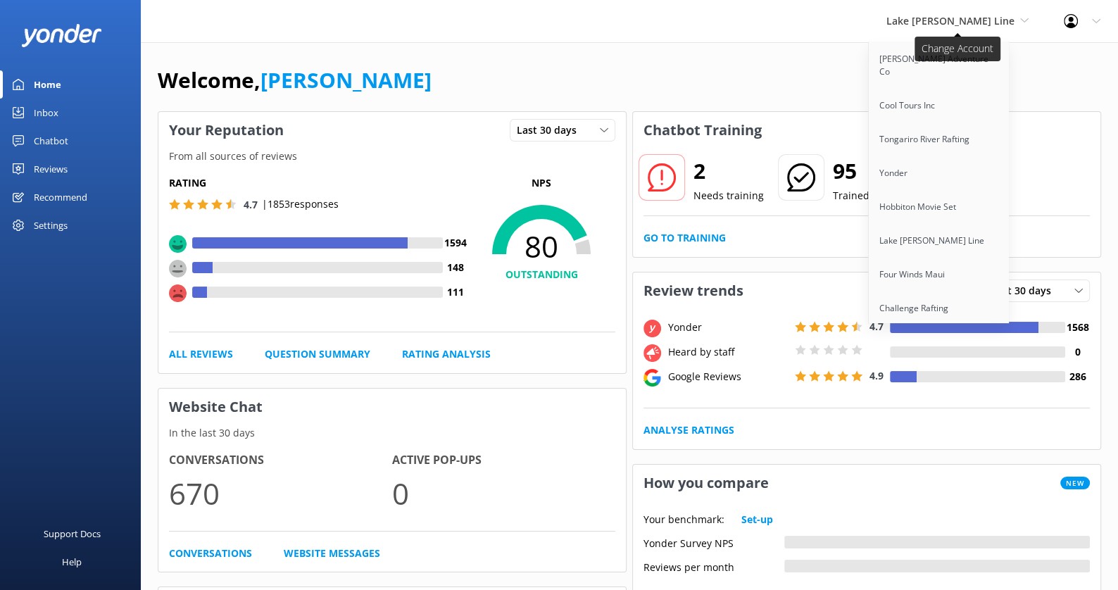
scroll to position [1275, 0]
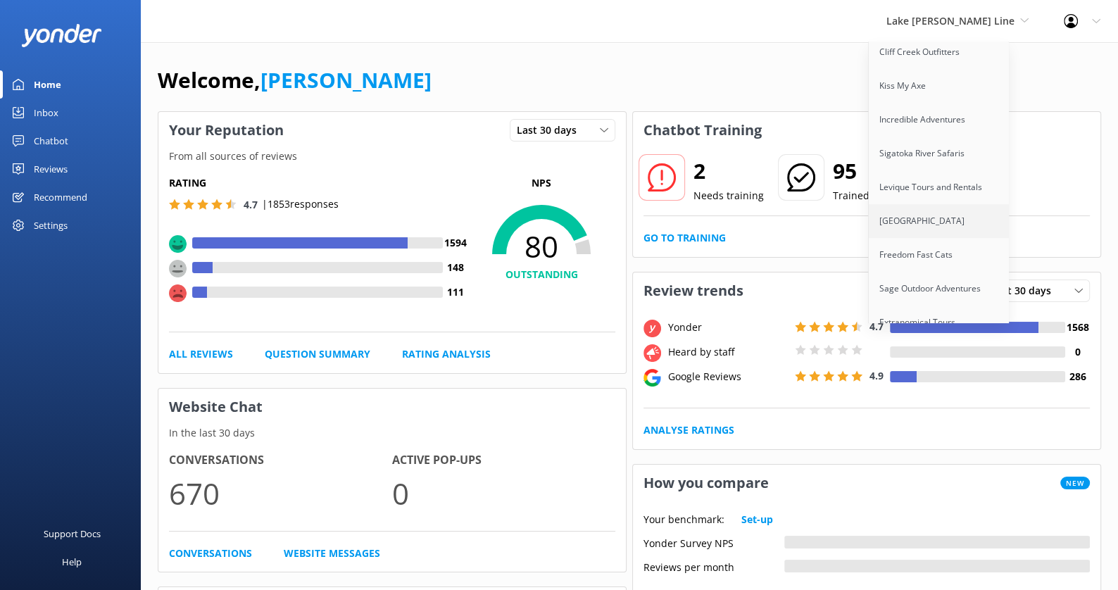
click at [934, 204] on link "[GEOGRAPHIC_DATA]" at bounding box center [939, 221] width 141 height 34
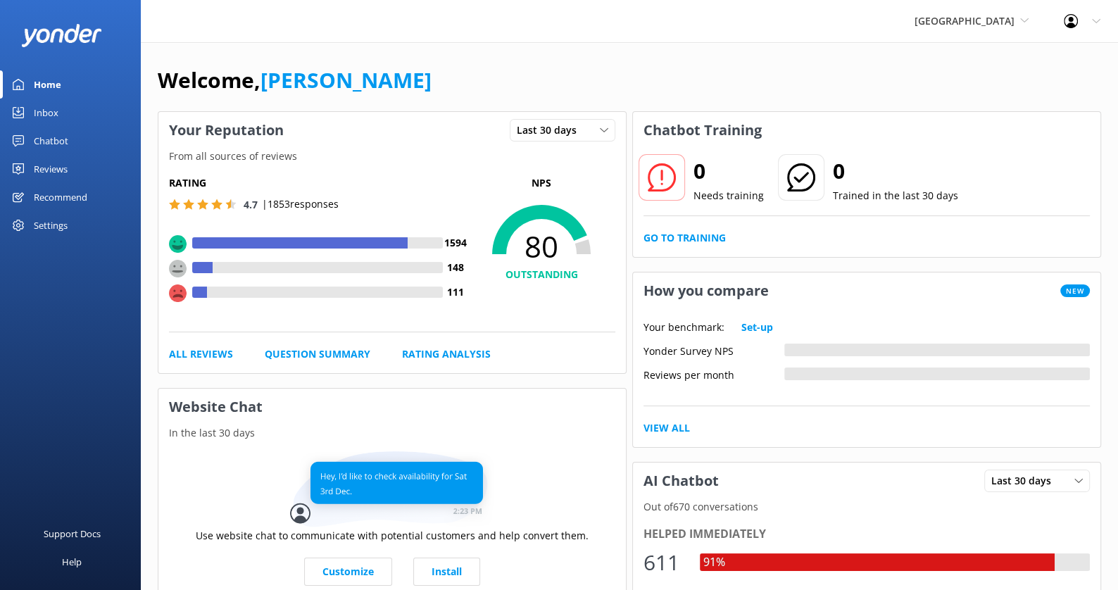
click at [66, 139] on div "Chatbot" at bounding box center [51, 141] width 35 height 28
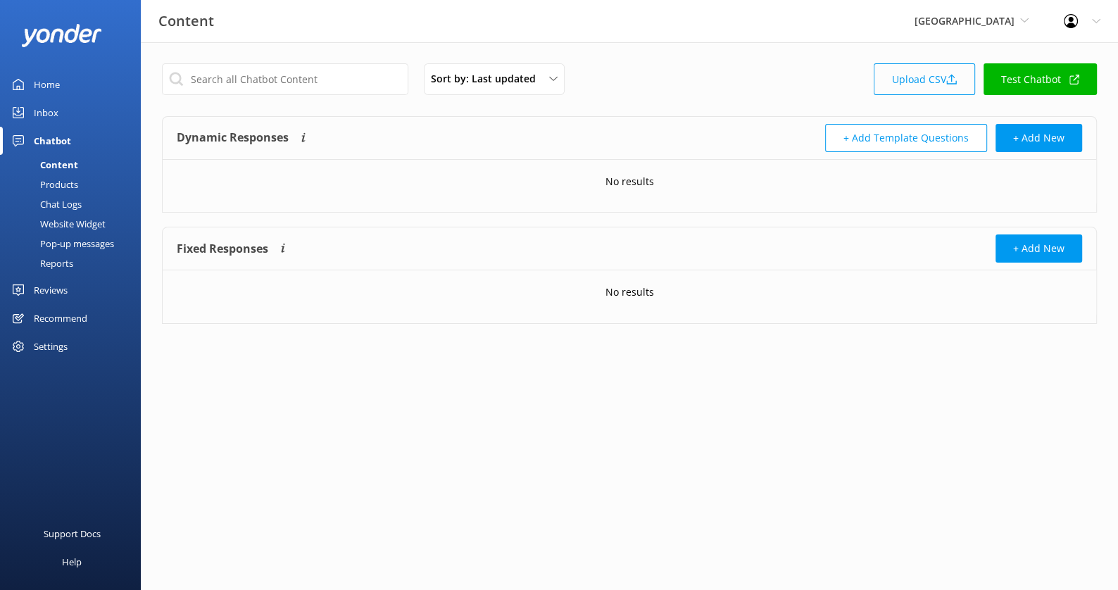
click at [930, 87] on link "Upload CSV" at bounding box center [924, 79] width 101 height 32
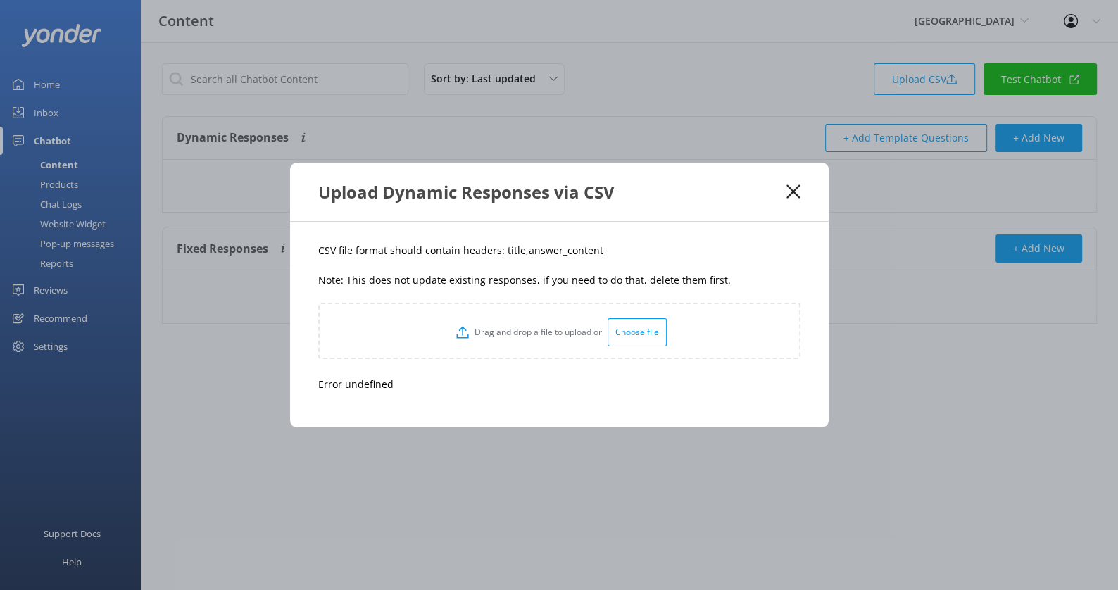
click at [792, 188] on icon at bounding box center [793, 192] width 13 height 14
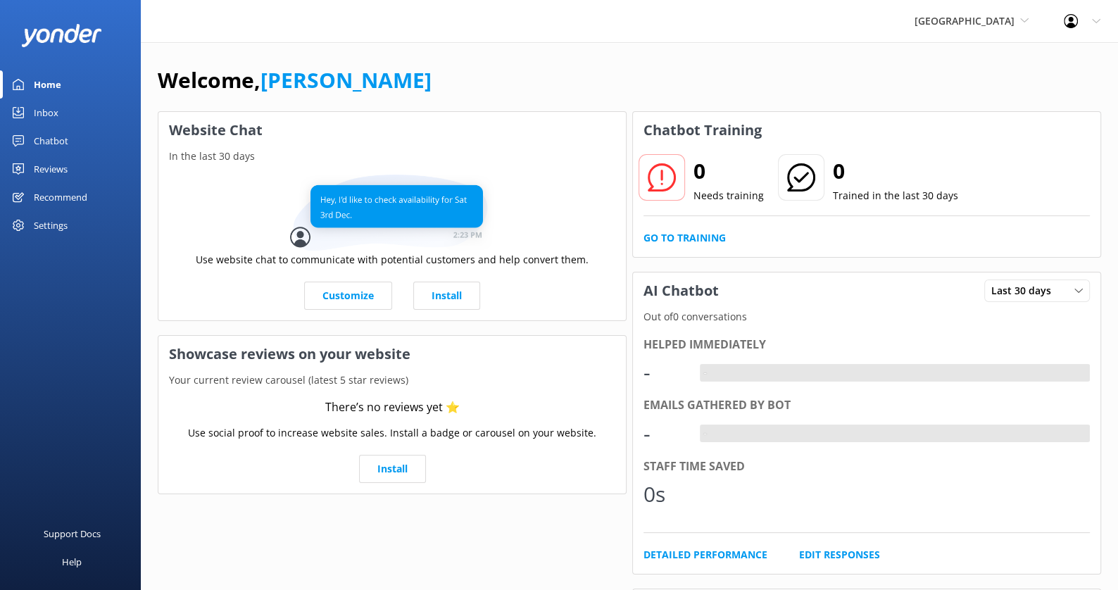
click at [56, 139] on div "Chatbot" at bounding box center [51, 141] width 35 height 28
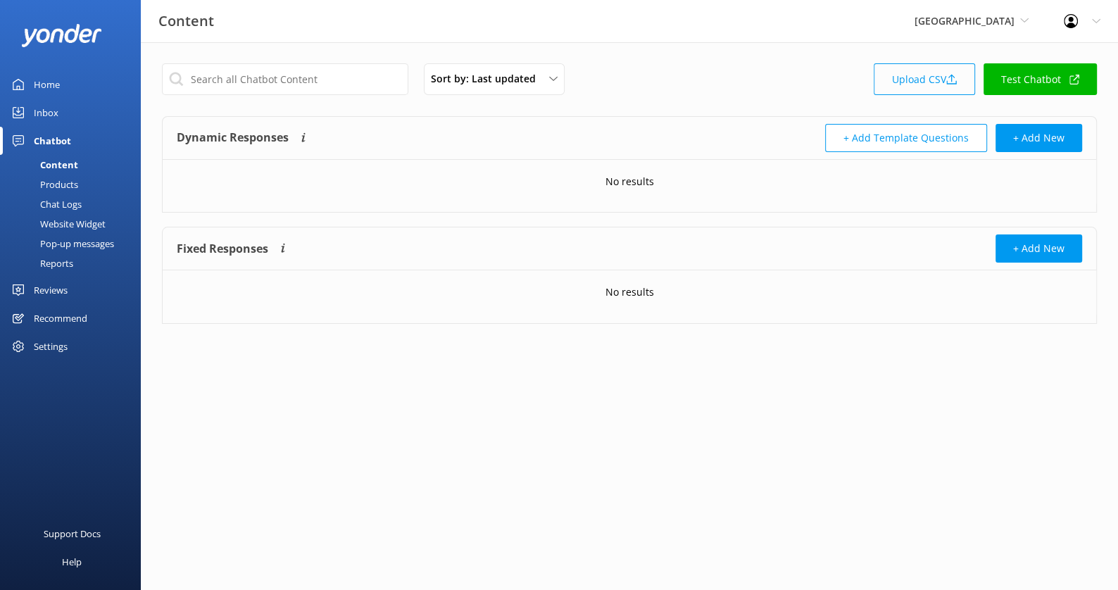
click at [908, 87] on link "Upload CSV" at bounding box center [924, 79] width 101 height 32
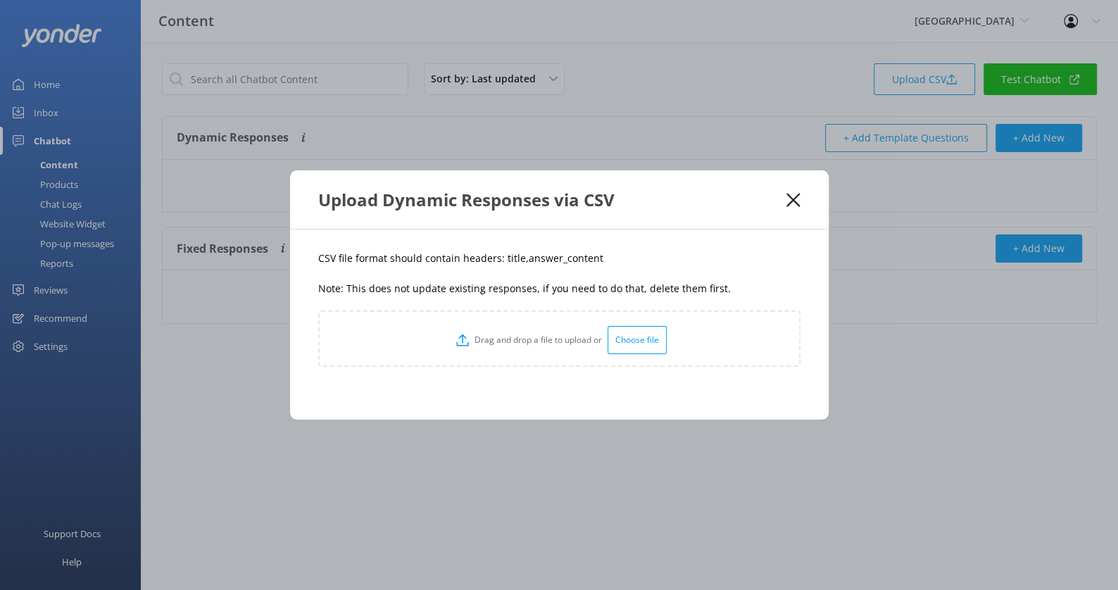
click at [633, 352] on div "Choose file" at bounding box center [637, 340] width 59 height 28
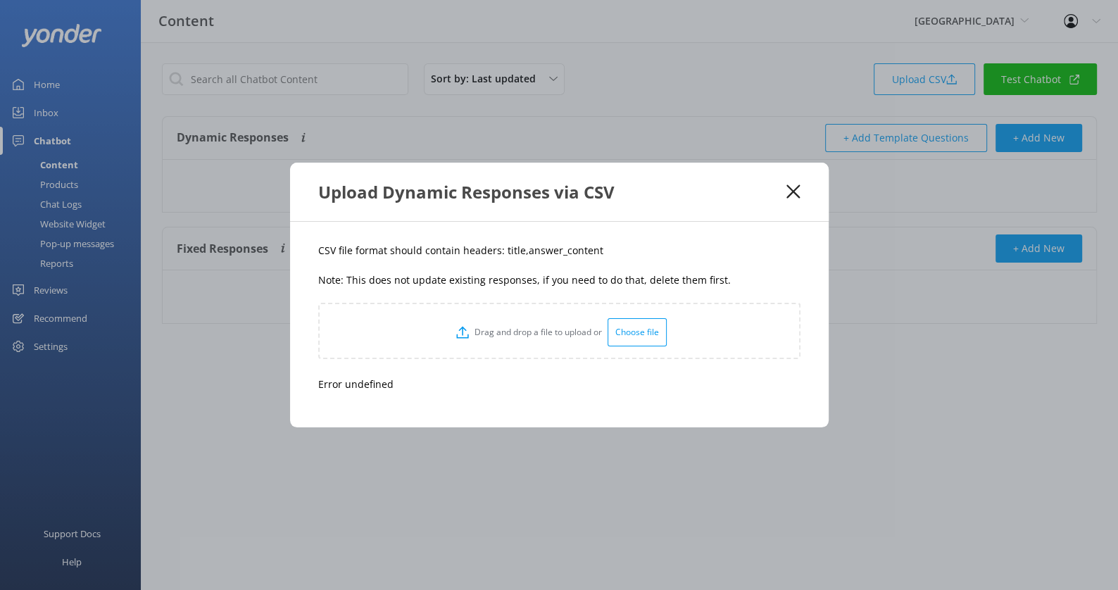
click at [792, 192] on use at bounding box center [793, 191] width 13 height 13
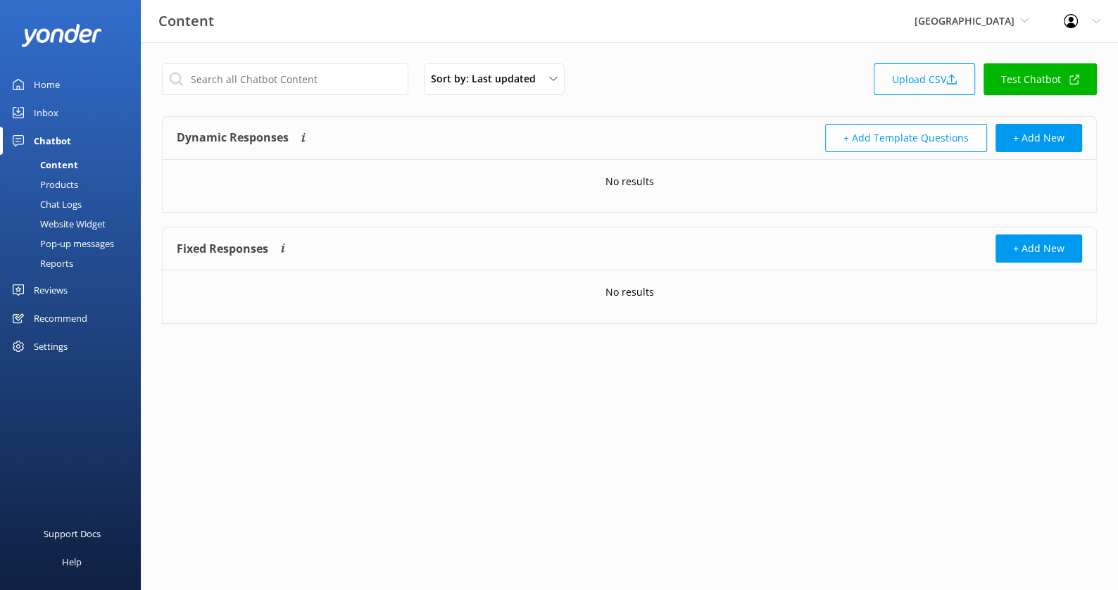
click at [938, 82] on link "Upload CSV" at bounding box center [924, 79] width 101 height 32
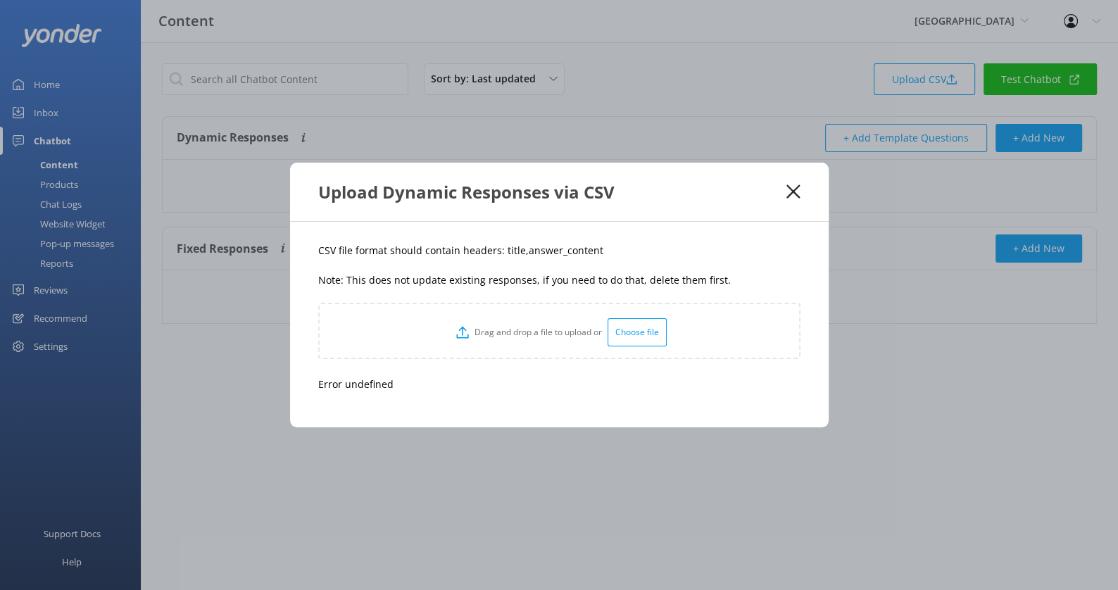
click at [795, 193] on use at bounding box center [793, 191] width 13 height 13
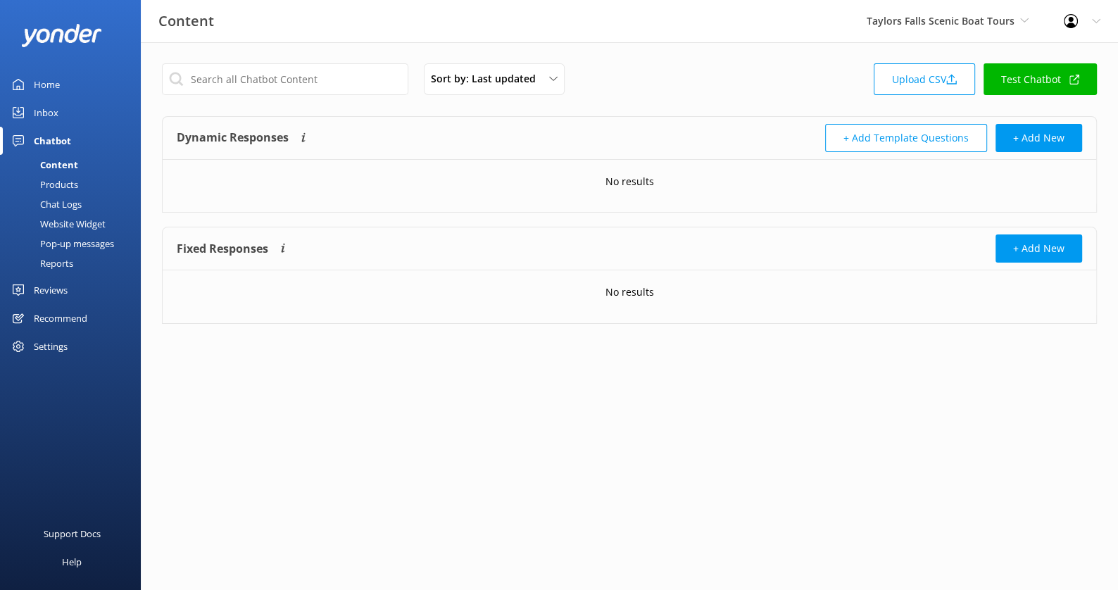
click at [68, 219] on div "Website Widget" at bounding box center [56, 224] width 97 height 20
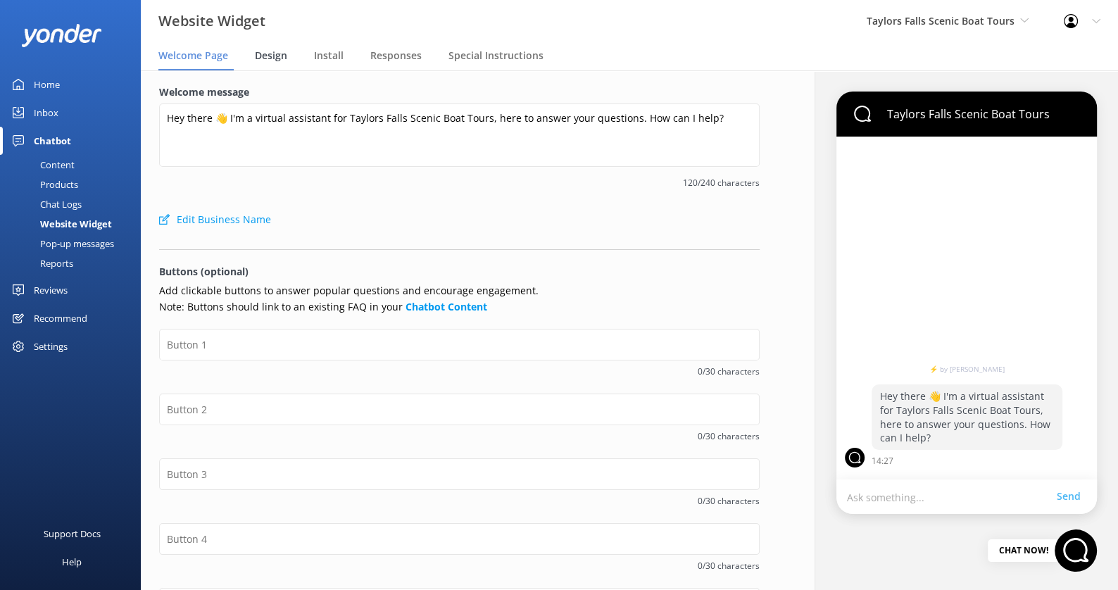
click at [269, 54] on span "Design" at bounding box center [271, 56] width 32 height 14
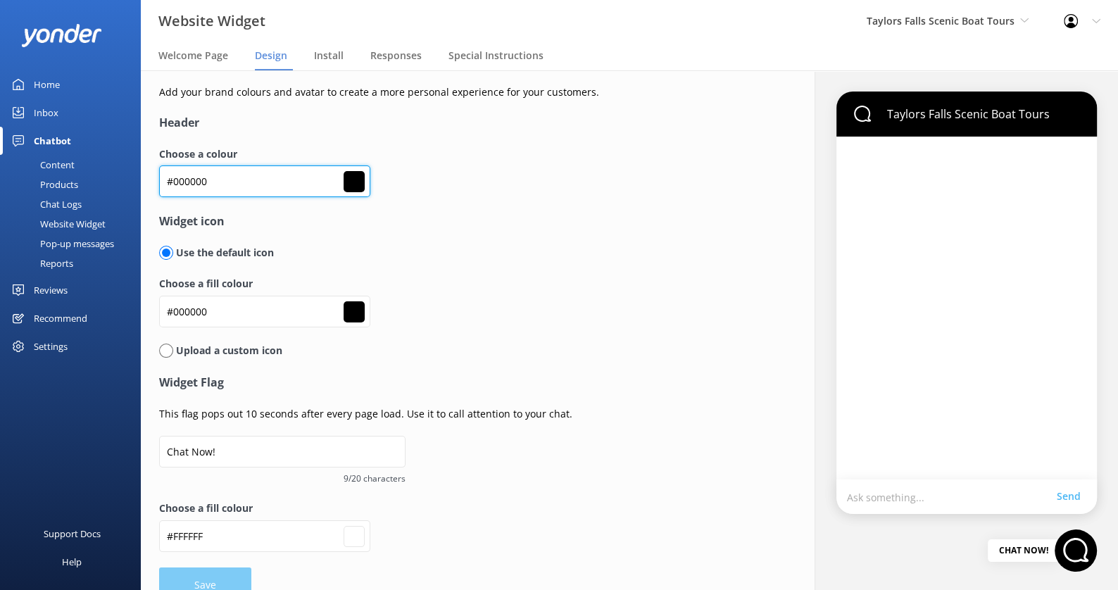
drag, startPoint x: 268, startPoint y: 177, endPoint x: 156, endPoint y: 177, distance: 112.0
click at [156, 177] on div "Add your brand colours and avatar to create a more personal experience for your…" at bounding box center [459, 343] width 637 height 547
paste input "4e87a"
type input "#4e87a0"
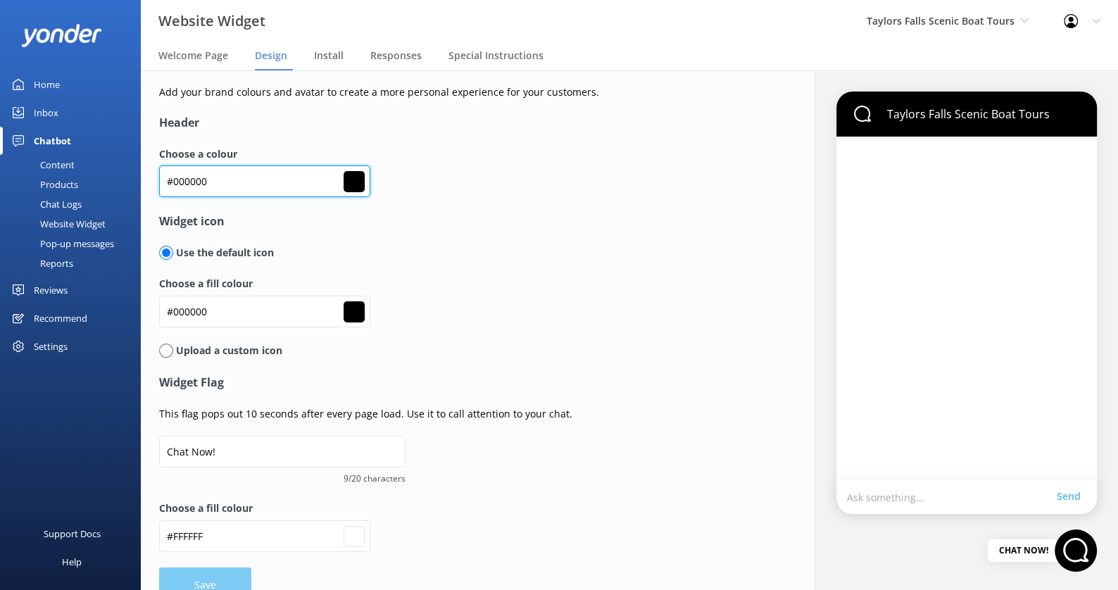
type input "#ffffff"
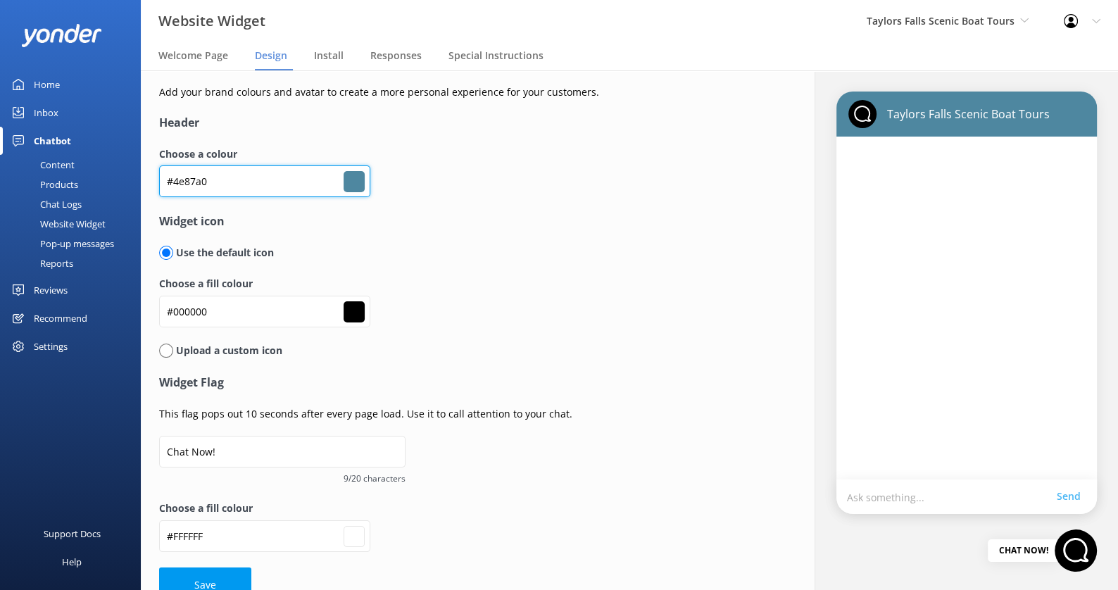
scroll to position [26, 0]
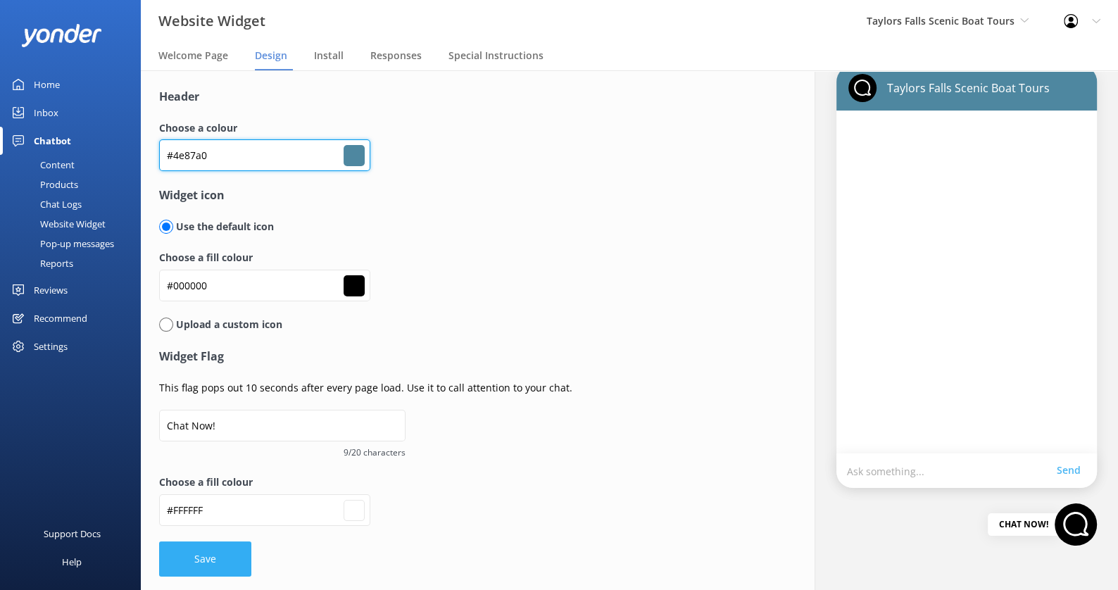
type input "#4e87a0"
click at [226, 548] on button "Save" at bounding box center [205, 559] width 92 height 35
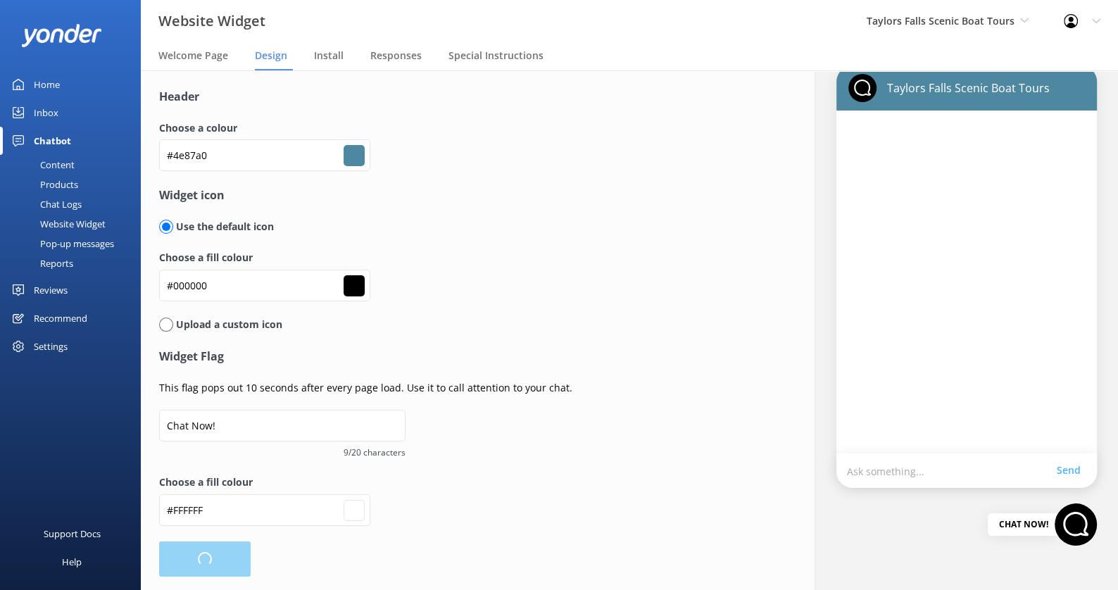
type input "#ffffff"
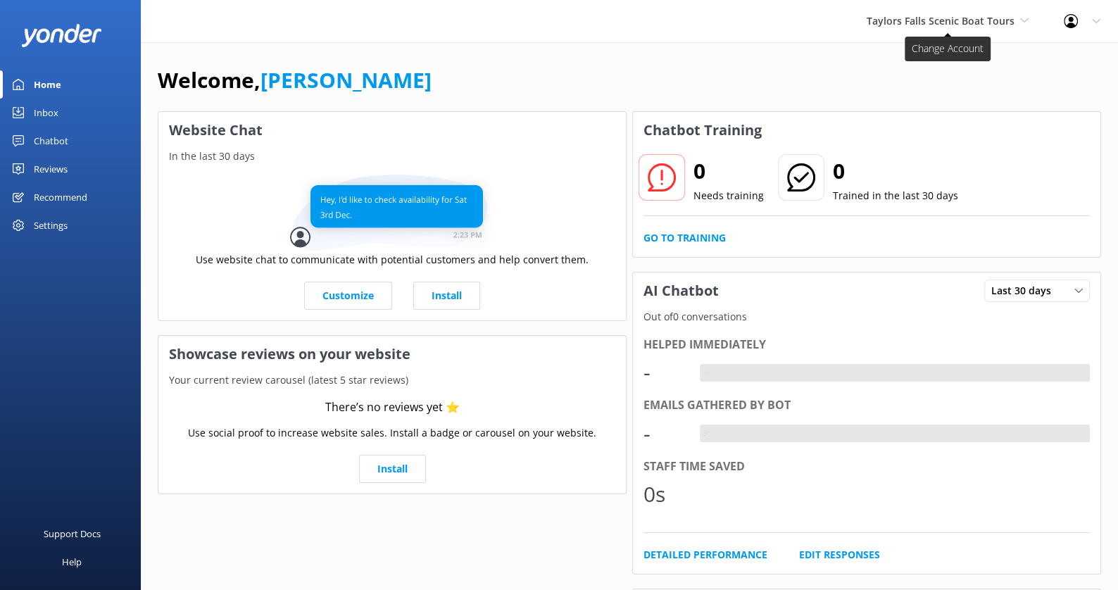
click at [970, 23] on span "Taylors Falls Scenic Boat Tours" at bounding box center [941, 20] width 148 height 13
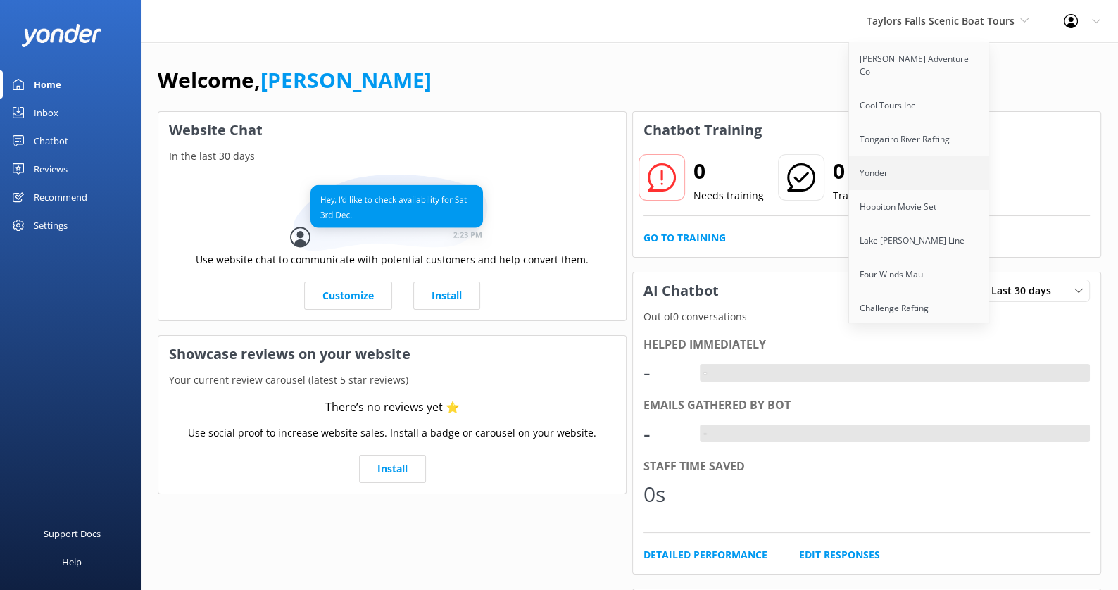
scroll to position [1275, 0]
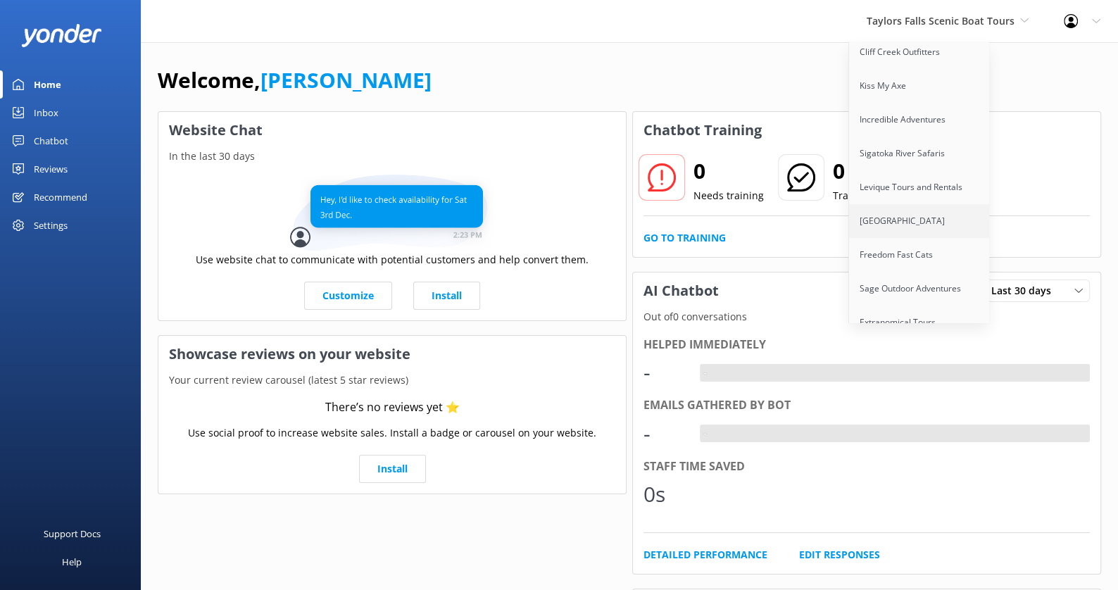
click at [905, 204] on link "[GEOGRAPHIC_DATA]" at bounding box center [919, 221] width 141 height 34
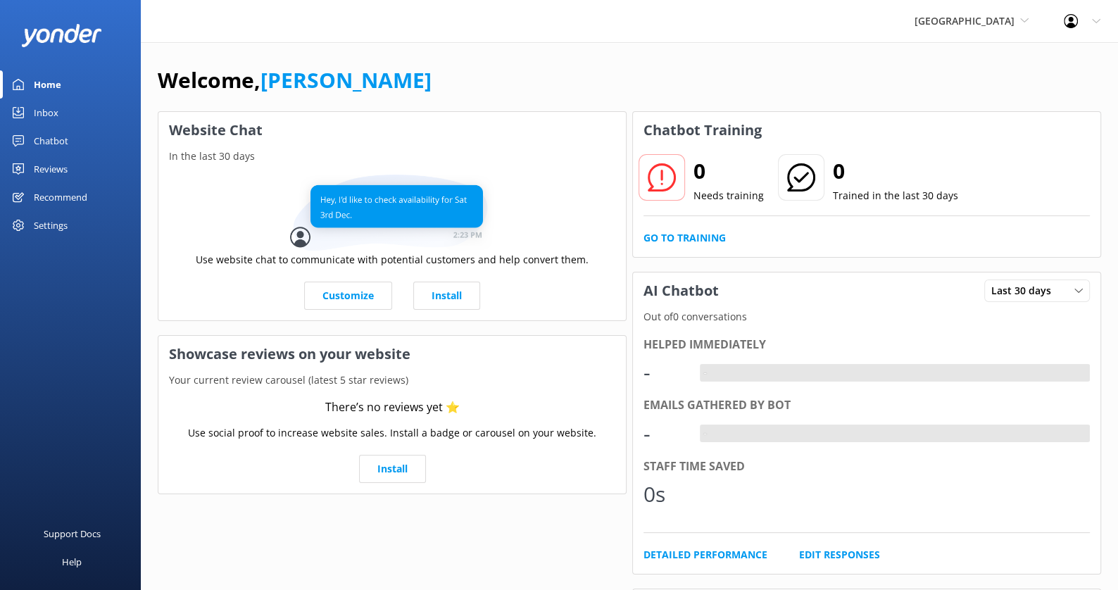
click at [59, 144] on div "Chatbot" at bounding box center [51, 141] width 35 height 28
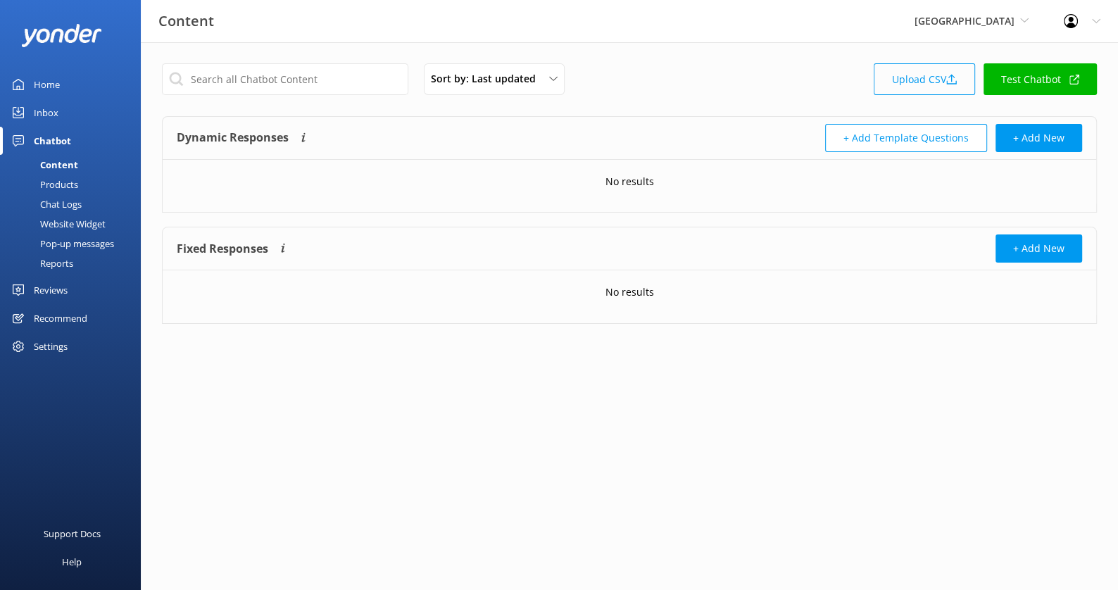
click at [901, 88] on link "Upload CSV" at bounding box center [924, 79] width 101 height 32
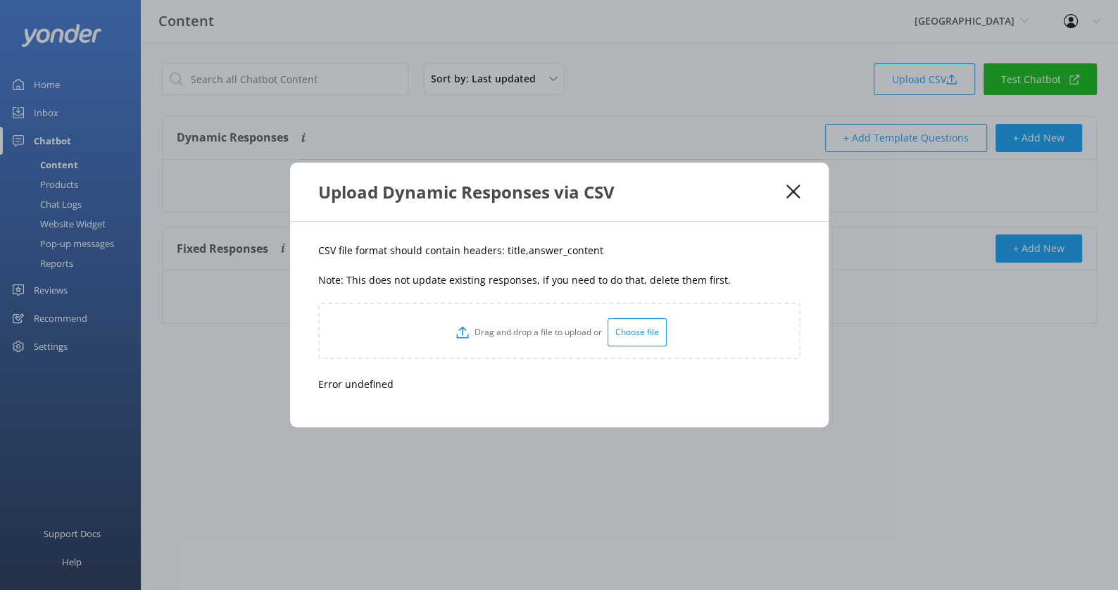
click at [792, 192] on use at bounding box center [793, 191] width 13 height 13
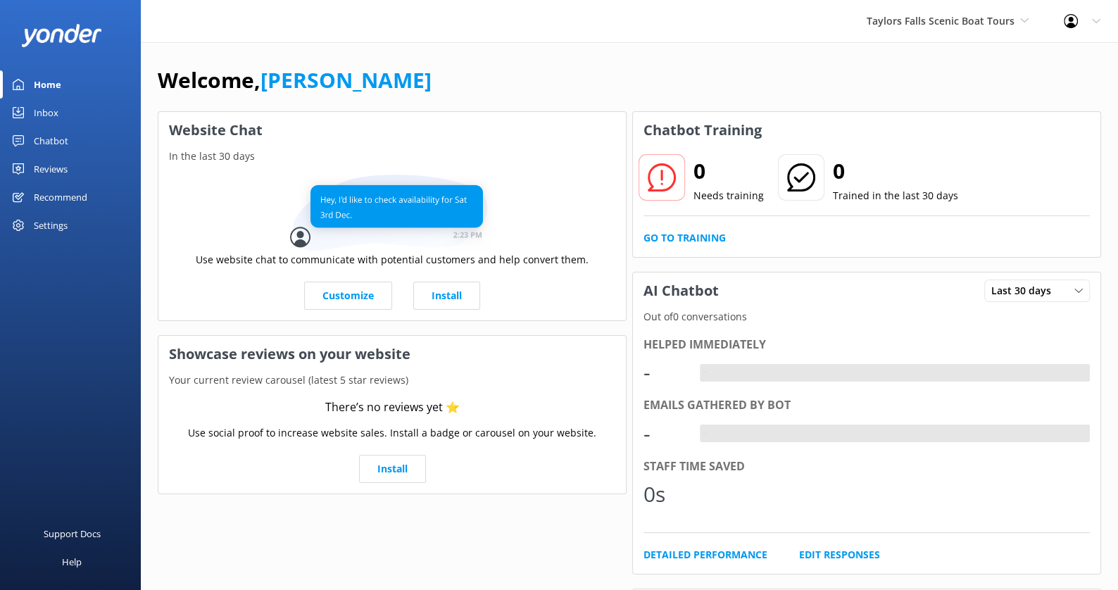
click at [54, 222] on div "Settings" at bounding box center [51, 225] width 34 height 28
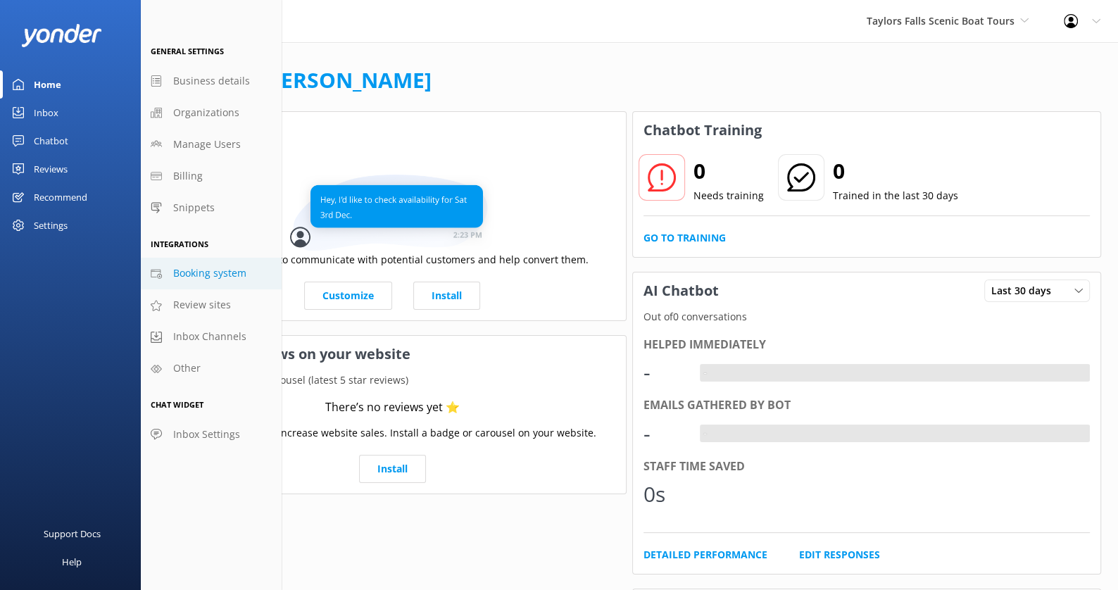
click at [225, 270] on span "Booking system" at bounding box center [209, 273] width 73 height 15
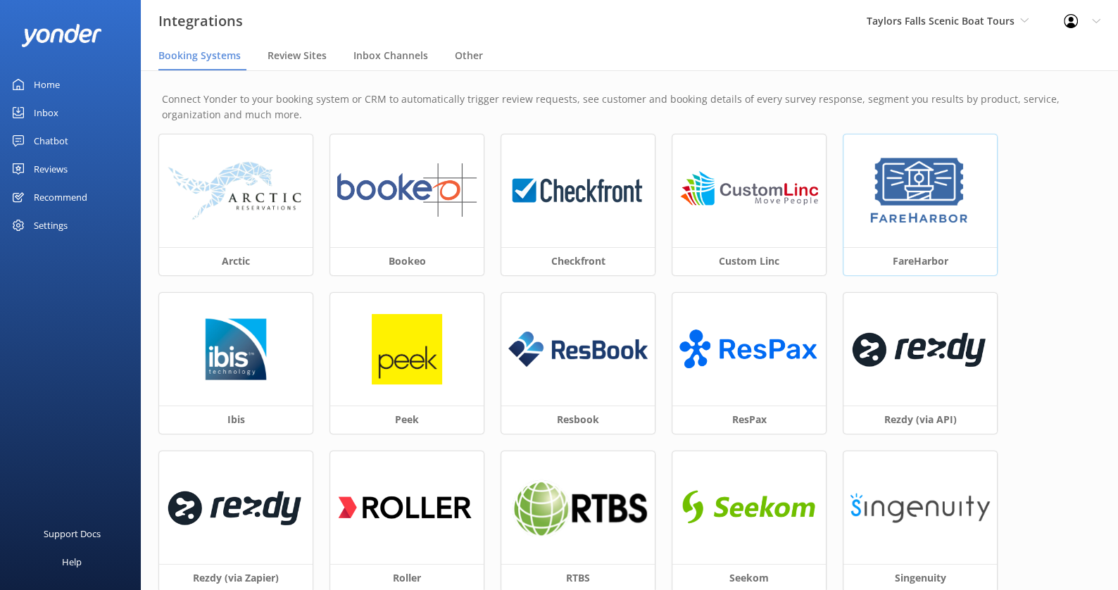
click at [921, 213] on img at bounding box center [920, 191] width 106 height 70
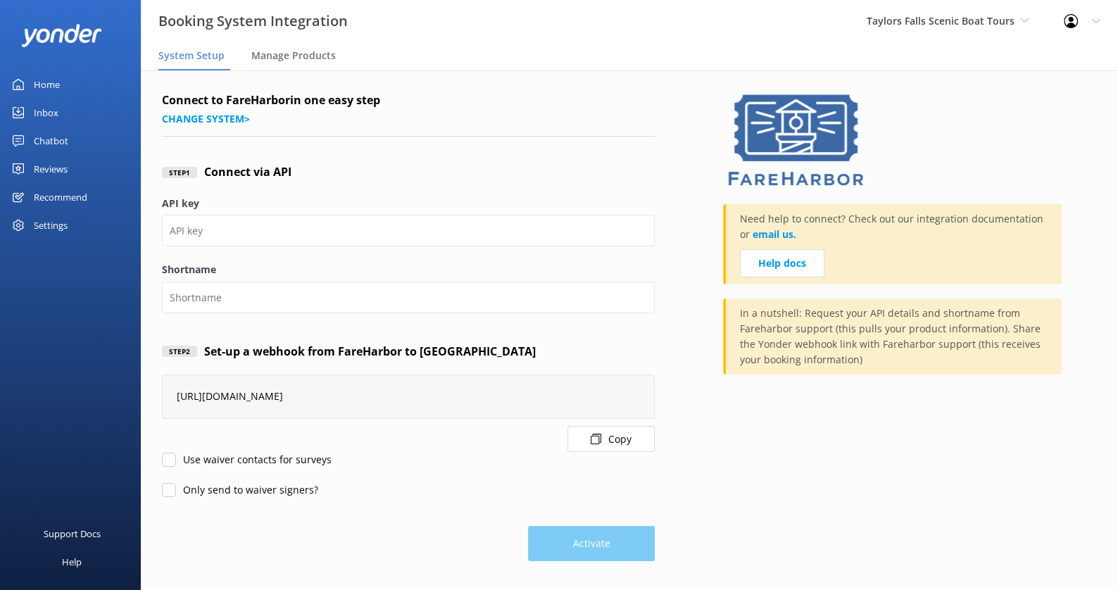
click at [611, 441] on button "Copy" at bounding box center [611, 439] width 87 height 26
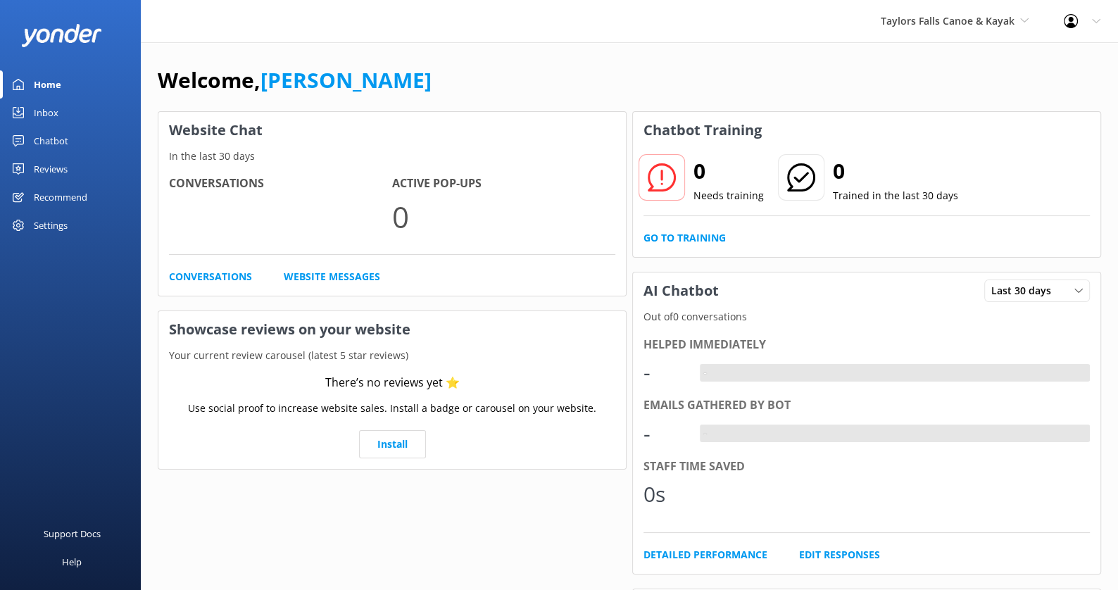
click at [56, 221] on div "Settings" at bounding box center [51, 225] width 34 height 28
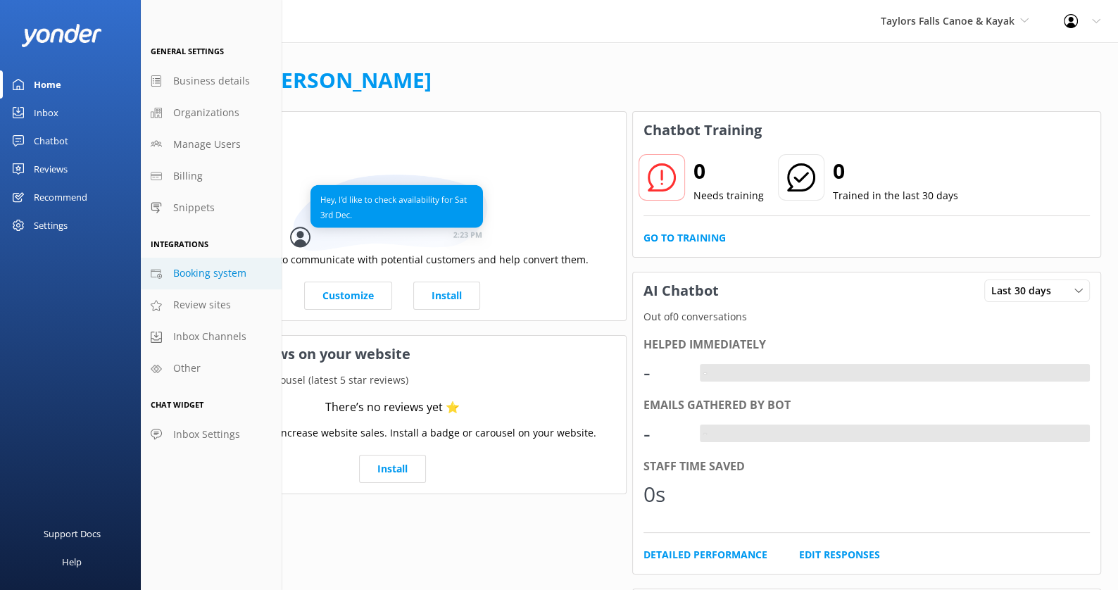
click at [215, 270] on span "Booking system" at bounding box center [209, 273] width 73 height 15
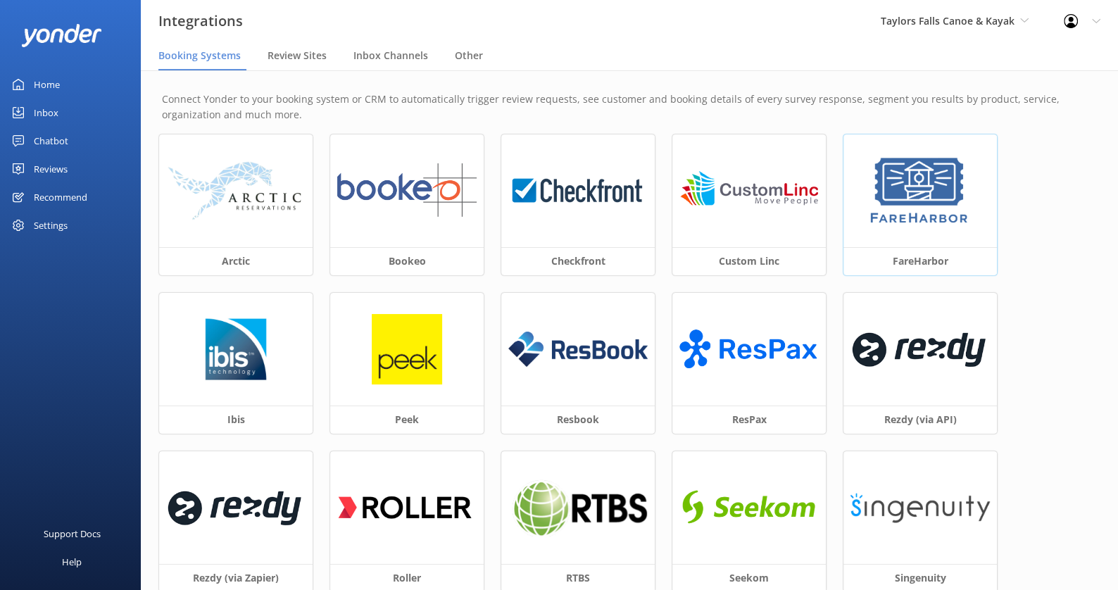
click at [981, 227] on div at bounding box center [921, 191] width 154 height 113
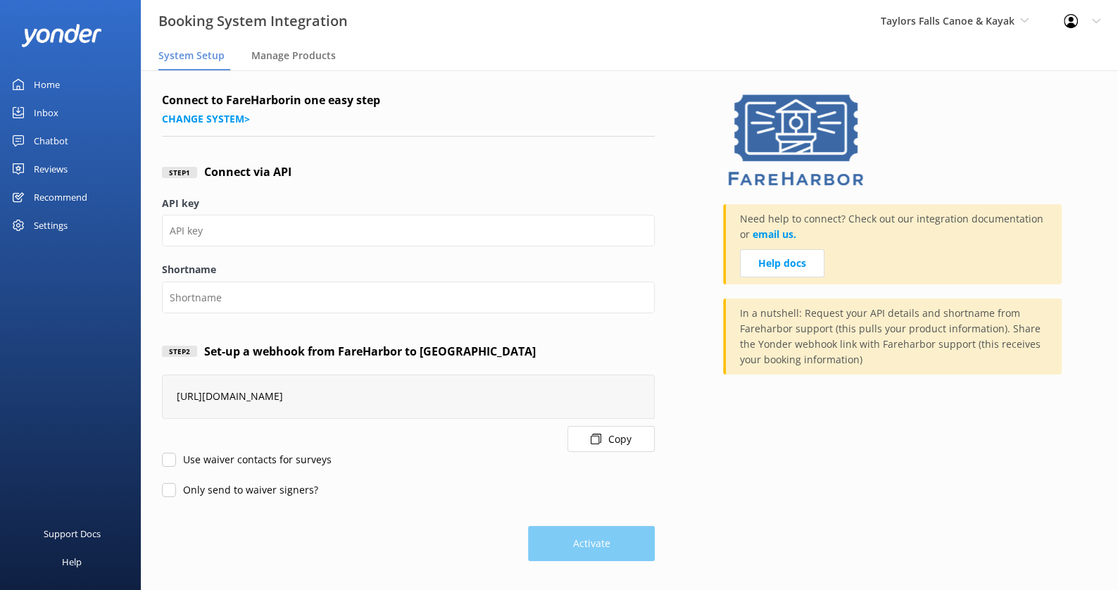
click at [632, 430] on button "Copy" at bounding box center [611, 439] width 87 height 26
